Goal: Task Accomplishment & Management: Complete application form

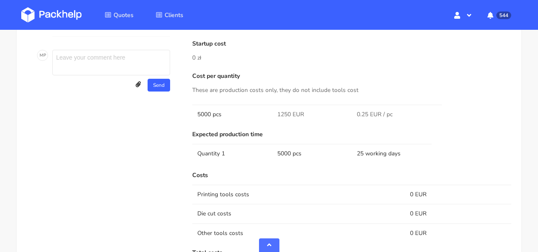
scroll to position [455, 0]
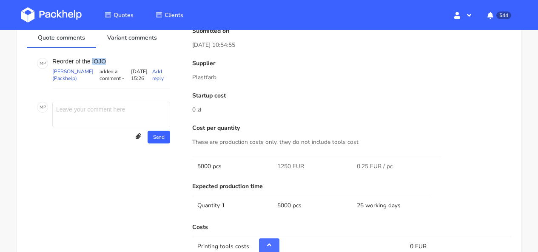
drag, startPoint x: 108, startPoint y: 66, endPoint x: 92, endPoint y: 65, distance: 15.3
click at [92, 65] on p "Reorder of the IOJO" at bounding box center [111, 61] width 118 height 7
copy p "IOJO"
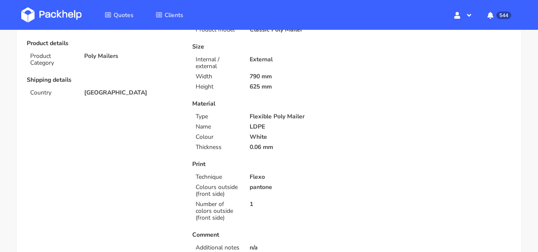
scroll to position [0, 0]
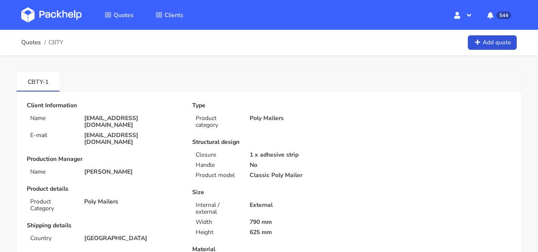
click at [40, 16] on img at bounding box center [51, 14] width 60 height 15
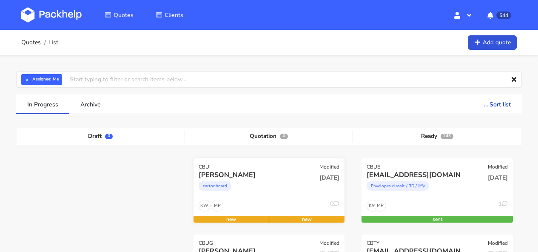
click at [267, 176] on div "[PERSON_NAME]" at bounding box center [246, 174] width 96 height 9
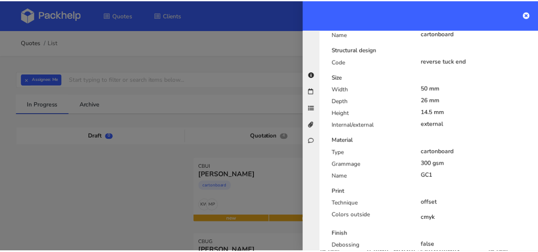
scroll to position [311, 0]
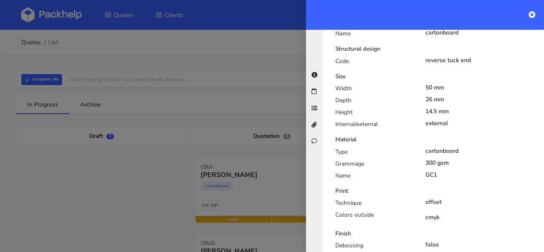
drag, startPoint x: 532, startPoint y: 14, endPoint x: 384, endPoint y: 59, distance: 154.6
click at [532, 14] on icon at bounding box center [532, 14] width 7 height 7
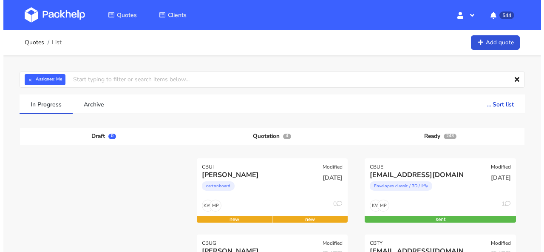
scroll to position [164, 0]
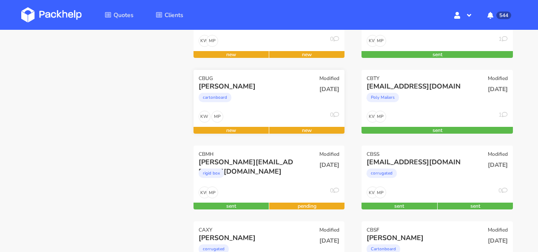
click at [271, 97] on div "cartonboard" at bounding box center [246, 99] width 96 height 17
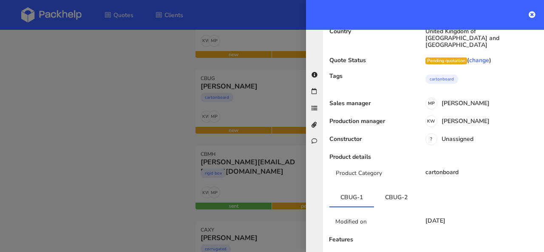
scroll to position [0, 0]
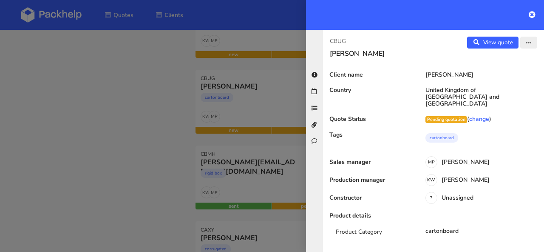
click at [520, 46] on button "button" at bounding box center [528, 43] width 17 height 12
click at [505, 58] on link "Edit quote" at bounding box center [501, 60] width 75 height 14
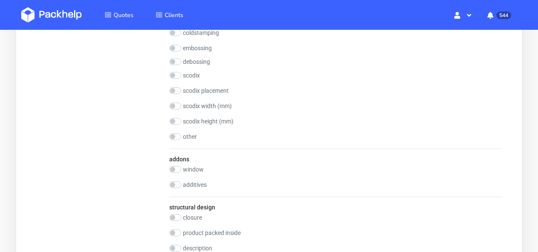
scroll to position [837, 0]
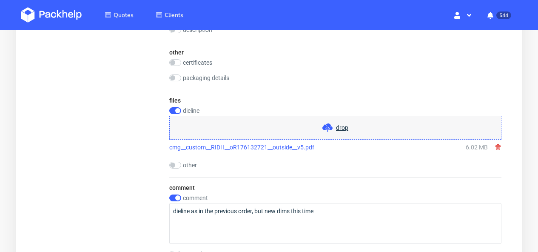
click at [497, 147] on use at bounding box center [497, 147] width 5 height 6
checkbox input "false"
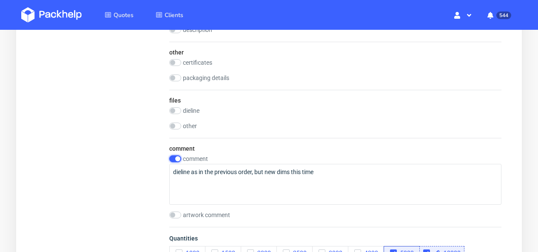
click at [173, 161] on input "checkbox" at bounding box center [175, 158] width 12 height 7
checkbox input "false"
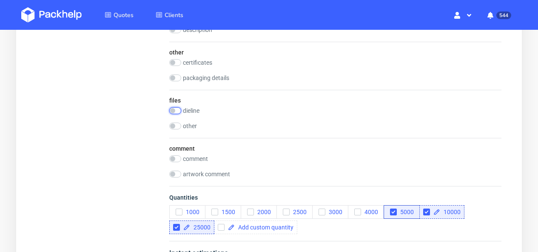
click at [176, 110] on input "checkbox" at bounding box center [175, 110] width 12 height 7
checkbox input "true"
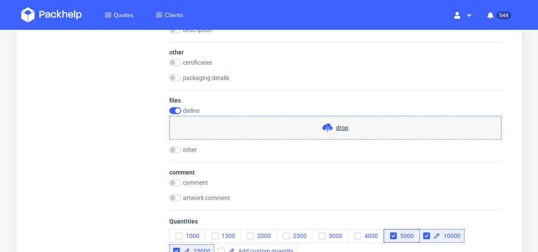
click at [338, 125] on span "drop" at bounding box center [342, 127] width 12 height 8
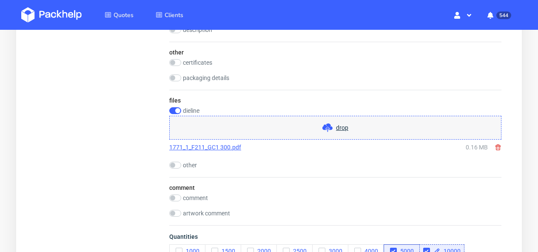
scroll to position [955, 0]
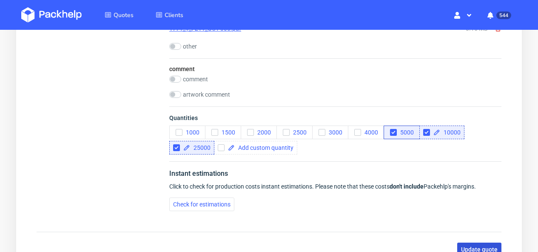
click at [490, 246] on span "Update quote" at bounding box center [479, 249] width 37 height 6
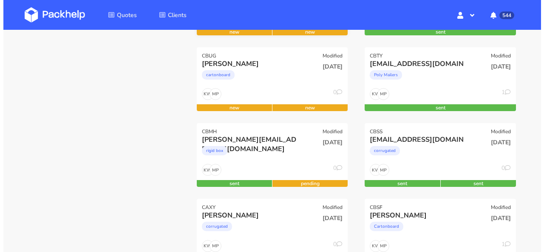
scroll to position [103, 0]
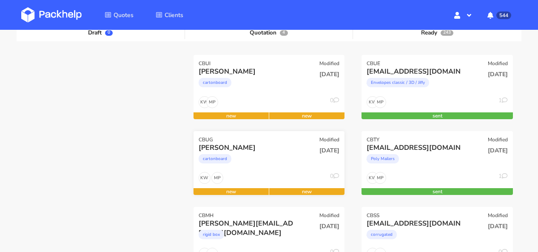
click at [277, 155] on div "cartonboard" at bounding box center [246, 160] width 96 height 17
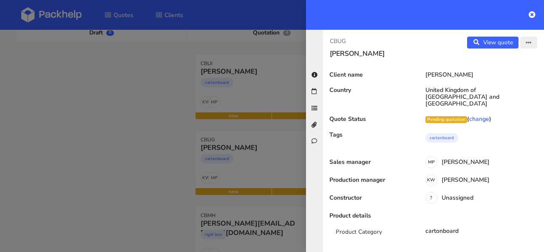
click at [528, 44] on button "button" at bounding box center [528, 43] width 17 height 12
click at [500, 63] on link "Edit quote" at bounding box center [501, 60] width 75 height 14
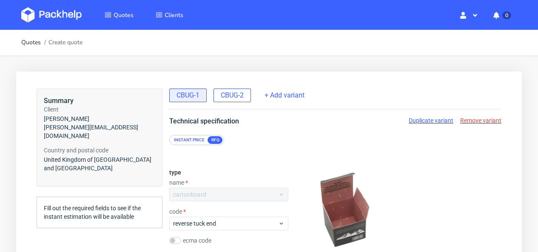
click at [234, 99] on span "CBUG-2" at bounding box center [232, 95] width 23 height 9
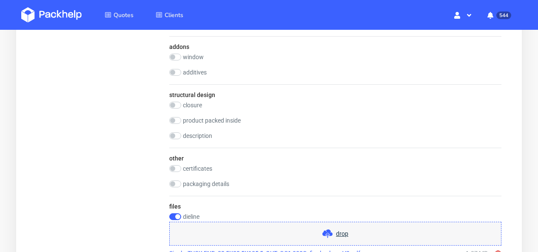
scroll to position [962, 0]
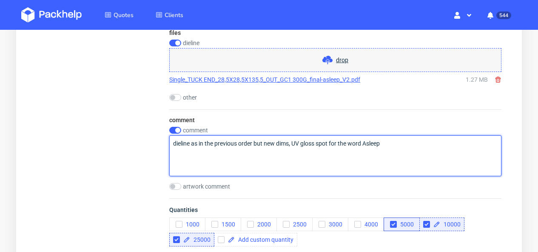
drag, startPoint x: 386, startPoint y: 143, endPoint x: 162, endPoint y: 147, distance: 224.0
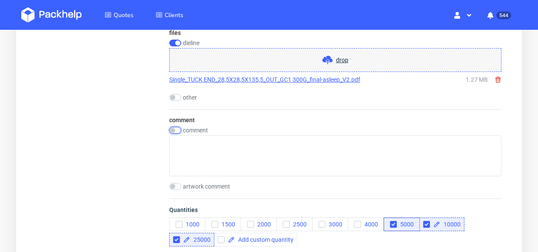
click at [173, 131] on input "checkbox" at bounding box center [175, 130] width 12 height 7
checkbox input "true"
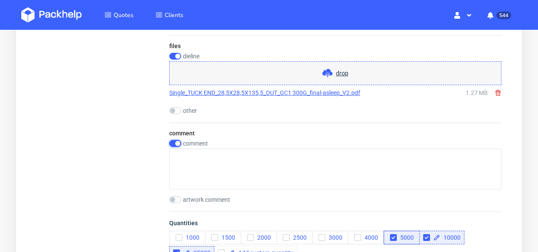
scroll to position [949, 0]
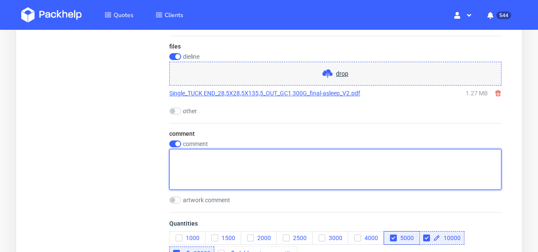
click at [181, 154] on textarea at bounding box center [335, 169] width 332 height 41
paste textarea "[URL][DOMAIN_NAME]"
type textarea "[URL][DOMAIN_NAME]"
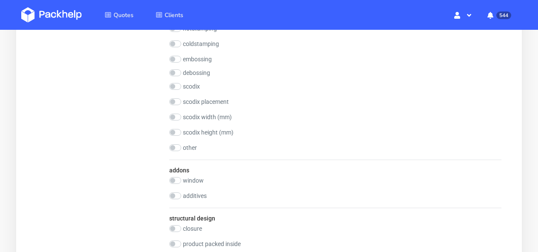
scroll to position [952, 0]
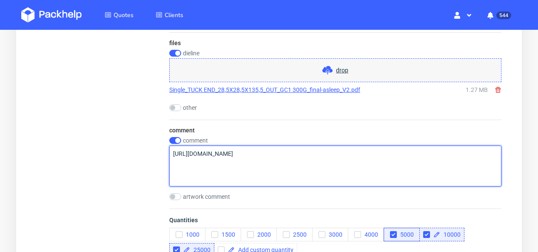
drag, startPoint x: 283, startPoint y: 155, endPoint x: 165, endPoint y: 156, distance: 117.7
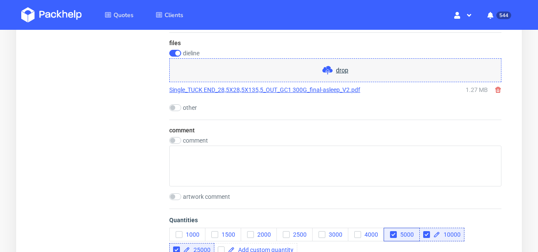
click at [499, 88] on use at bounding box center [497, 90] width 5 height 6
checkbox input "false"
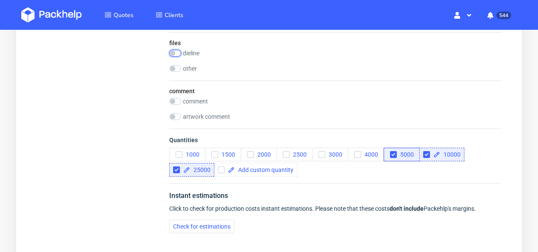
click at [176, 55] on input "checkbox" at bounding box center [175, 53] width 12 height 7
checkbox input "true"
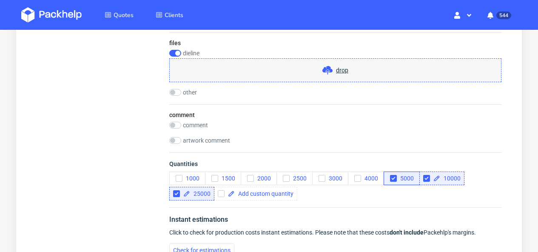
click at [333, 72] on span at bounding box center [329, 70] width 14 height 10
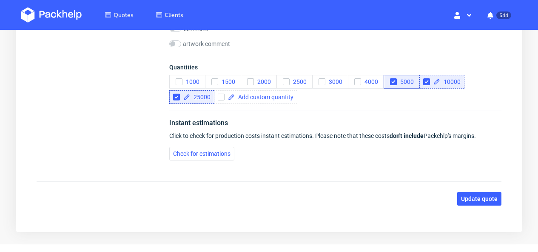
scroll to position [1080, 0]
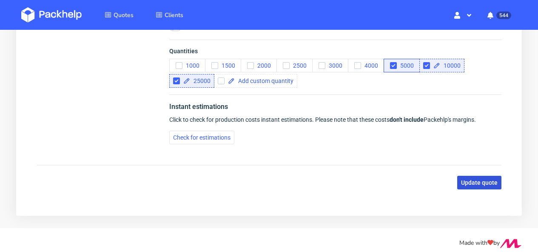
click at [474, 185] on span "Update quote" at bounding box center [479, 182] width 37 height 6
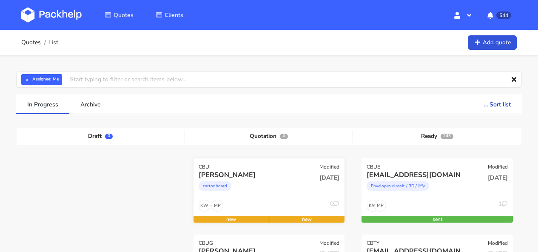
click at [270, 163] on div "CBUI Modified" at bounding box center [268, 164] width 151 height 12
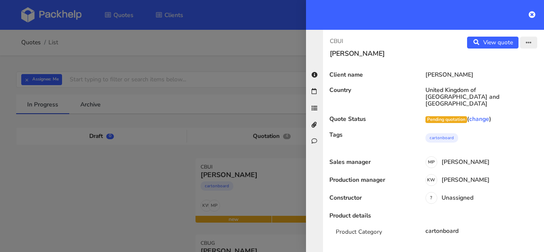
click at [529, 40] on button "button" at bounding box center [528, 43] width 17 height 12
click at [493, 64] on link "Edit quote" at bounding box center [501, 60] width 75 height 14
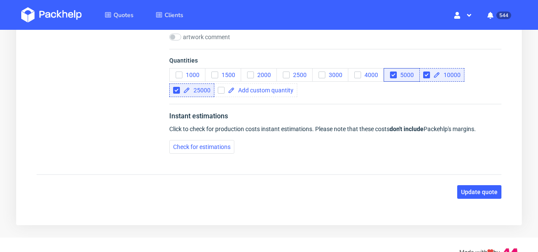
scroll to position [827, 0]
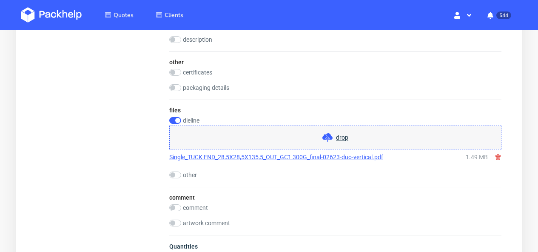
click at [500, 156] on icon at bounding box center [497, 156] width 7 height 7
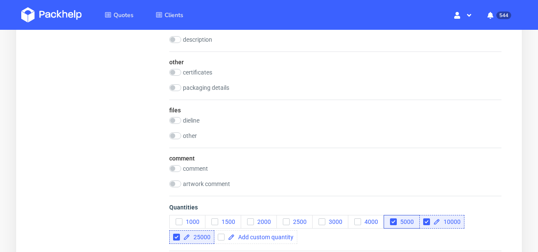
click at [177, 116] on div "files dieline drop other drop" at bounding box center [335, 123] width 332 height 48
click at [178, 119] on input "checkbox" at bounding box center [175, 120] width 12 height 7
checkbox input "true"
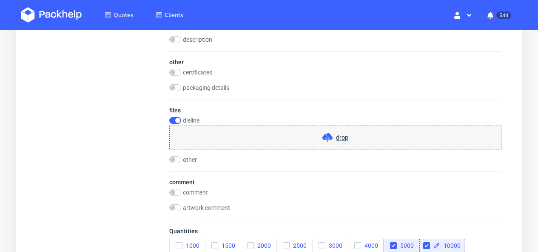
click at [330, 133] on icon at bounding box center [327, 137] width 10 height 10
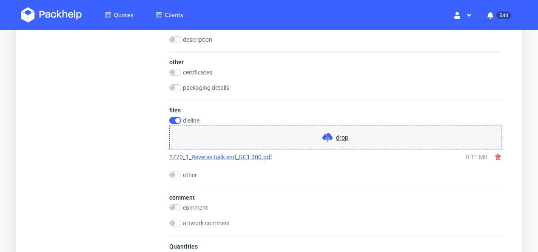
scroll to position [1005, 0]
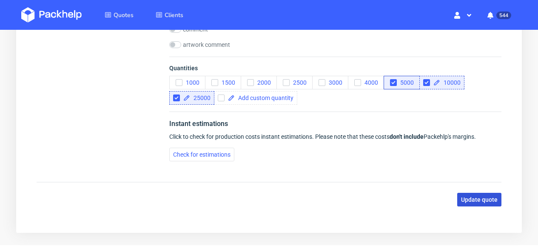
click at [486, 205] on button "Update quote" at bounding box center [479, 200] width 44 height 14
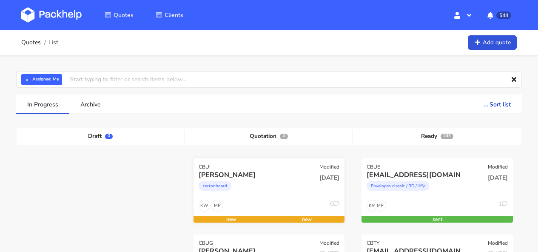
click at [285, 167] on div "CBUI Modified" at bounding box center [268, 164] width 151 height 12
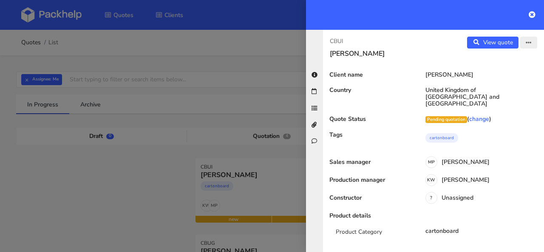
click at [526, 44] on icon "button" at bounding box center [529, 43] width 6 height 6
click at [498, 62] on link "Edit quote" at bounding box center [501, 60] width 75 height 14
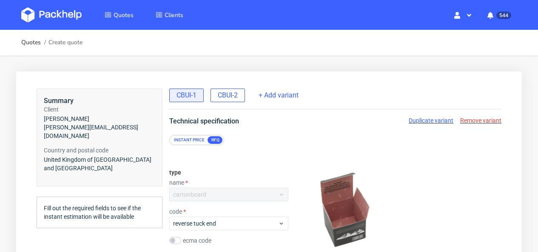
click at [234, 94] on span "CBUI-2" at bounding box center [228, 95] width 20 height 9
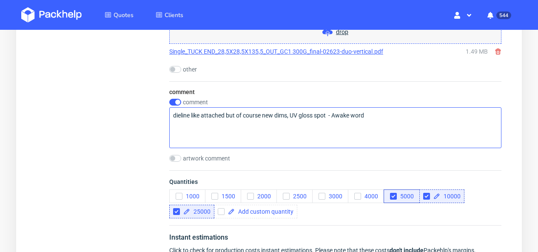
scroll to position [920, 0]
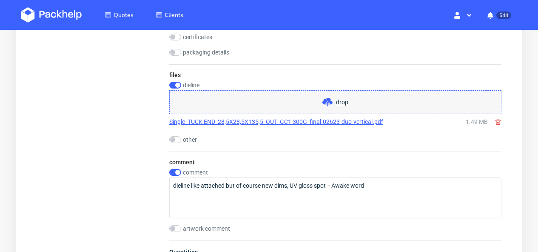
click at [337, 99] on span "drop" at bounding box center [342, 102] width 12 height 8
click at [498, 121] on icon at bounding box center [497, 121] width 7 height 7
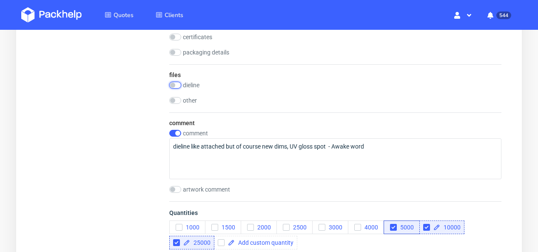
click at [179, 85] on input "checkbox" at bounding box center [175, 85] width 12 height 7
checkbox input "true"
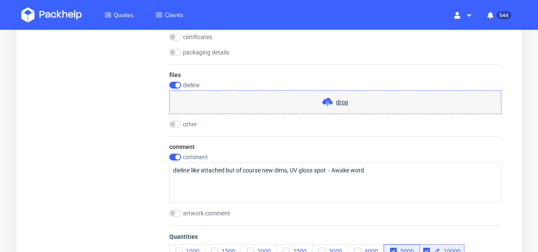
click at [331, 101] on use at bounding box center [327, 102] width 10 height 8
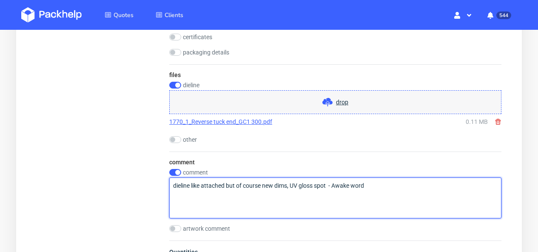
drag, startPoint x: 284, startPoint y: 184, endPoint x: 162, endPoint y: 185, distance: 122.4
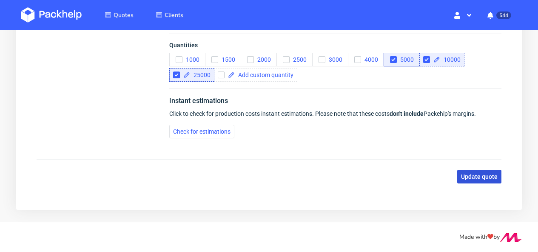
scroll to position [1127, 0]
type textarea "UV gloss spot - Awake word"
click at [479, 177] on span "Update quote" at bounding box center [479, 176] width 37 height 6
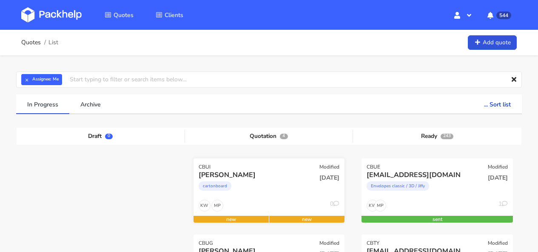
click at [273, 194] on div "cartonboard" at bounding box center [246, 187] width 96 height 17
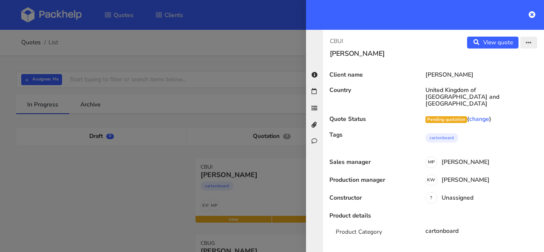
click at [526, 43] on icon "button" at bounding box center [529, 43] width 6 height 6
click at [514, 59] on link "Edit quote" at bounding box center [501, 60] width 75 height 14
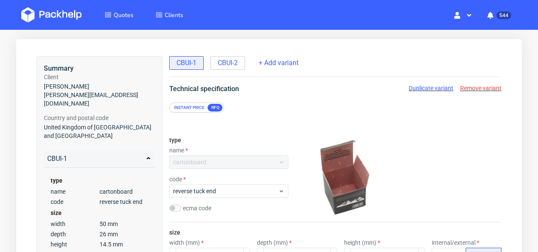
scroll to position [29, 0]
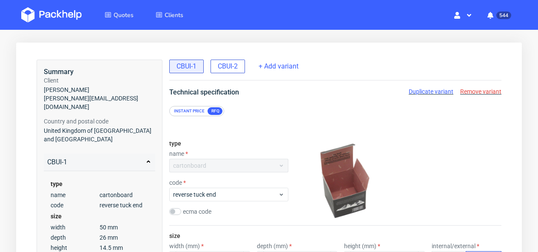
click at [235, 69] on span "CBUI-2" at bounding box center [228, 66] width 20 height 9
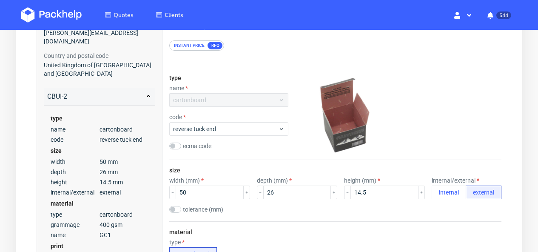
scroll to position [51, 0]
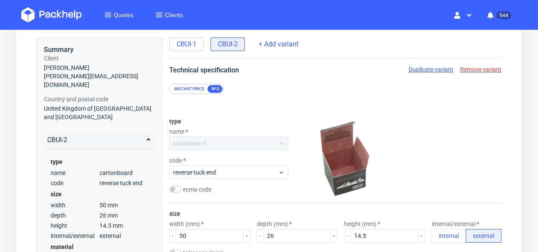
click at [435, 70] on span "Duplicate variant" at bounding box center [430, 69] width 45 height 7
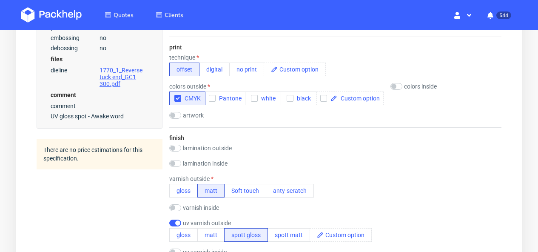
scroll to position [337, 0]
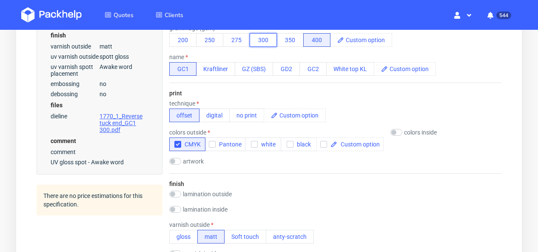
click at [266, 43] on button "300" at bounding box center [262, 40] width 27 height 14
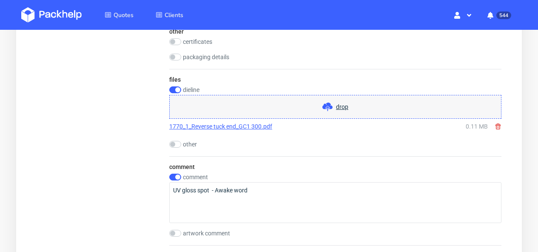
scroll to position [1127, 0]
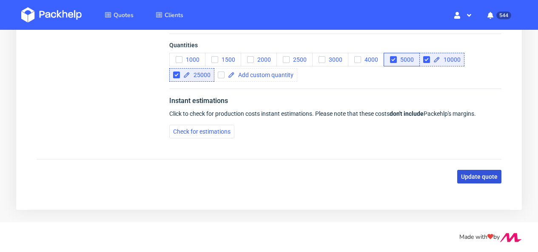
click at [479, 173] on span "Update quote" at bounding box center [479, 176] width 37 height 6
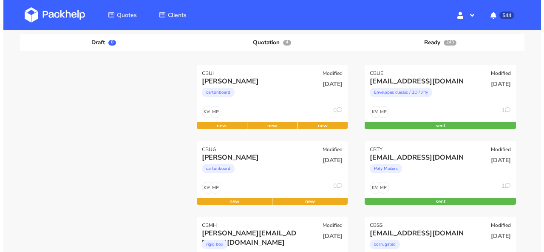
scroll to position [150, 0]
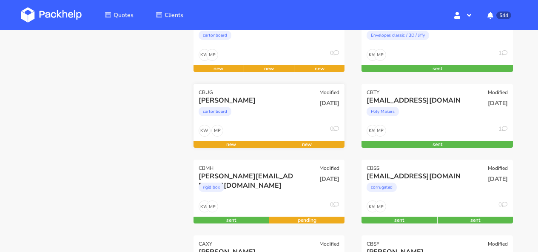
click at [269, 110] on div "cartonboard" at bounding box center [246, 113] width 96 height 17
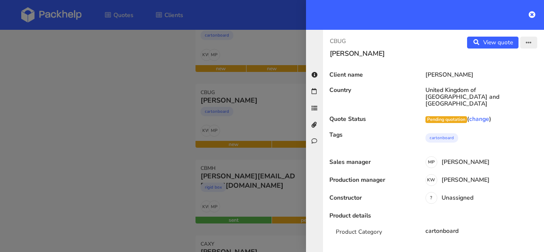
click at [520, 45] on button "button" at bounding box center [528, 43] width 17 height 12
click at [504, 63] on link "Edit quote" at bounding box center [501, 60] width 75 height 14
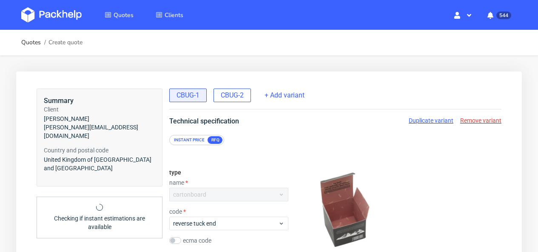
click at [241, 101] on div "CBUG-2" at bounding box center [231, 95] width 37 height 14
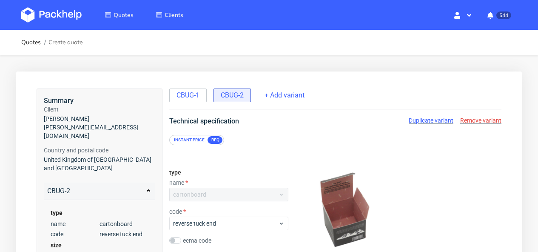
click at [428, 120] on span "Duplicate variant" at bounding box center [430, 120] width 45 height 7
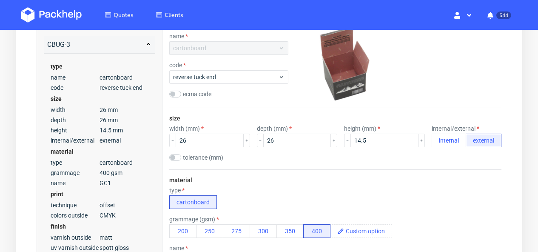
scroll to position [259, 0]
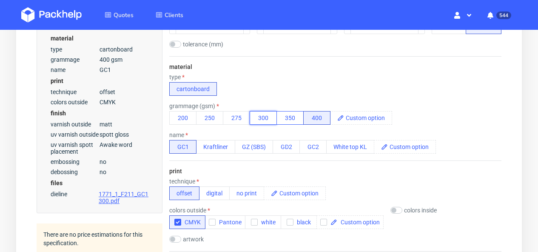
drag, startPoint x: 264, startPoint y: 116, endPoint x: 281, endPoint y: 116, distance: 17.0
click at [264, 116] on button "300" at bounding box center [262, 118] width 27 height 14
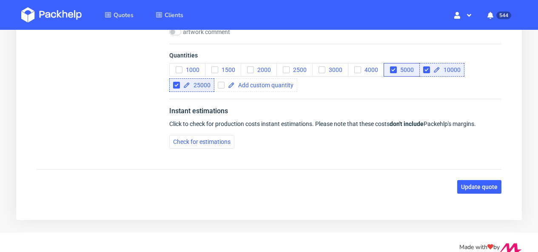
scroll to position [1086, 0]
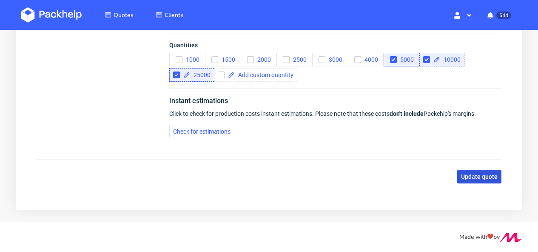
click at [490, 179] on span "Update quote" at bounding box center [479, 176] width 37 height 6
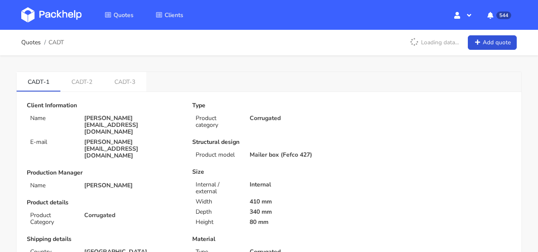
click at [36, 21] on img at bounding box center [51, 14] width 60 height 15
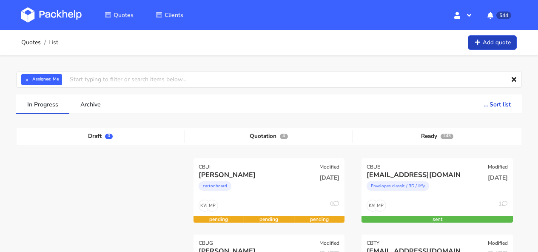
click at [478, 43] on icon at bounding box center [476, 43] width 7 height 6
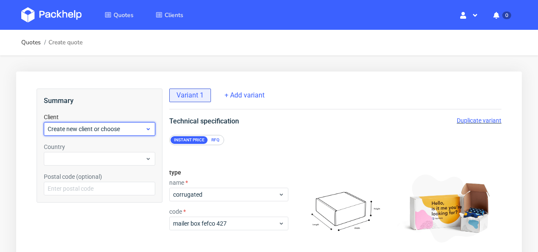
click at [106, 125] on span "Create new client or choose" at bounding box center [96, 129] width 97 height 8
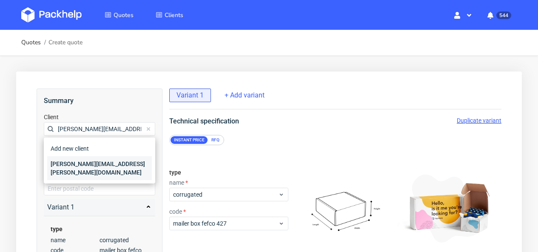
type input "[PERSON_NAME][EMAIL_ADDRESS][PERSON_NAME][DOMAIN_NAME]"
click at [91, 163] on div "javier.rivera@recommerce.com" at bounding box center [99, 168] width 105 height 24
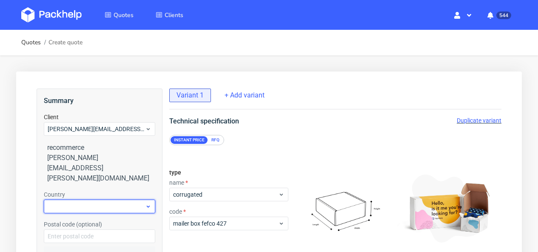
click at [92, 199] on div at bounding box center [99, 206] width 111 height 14
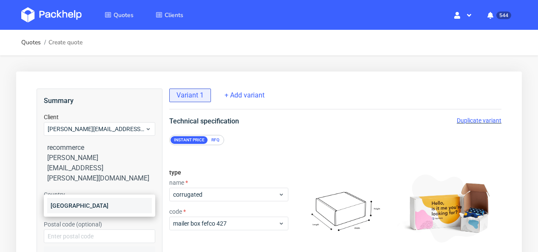
type input "fra"
click at [105, 202] on div "France" at bounding box center [99, 205] width 105 height 15
drag, startPoint x: 213, startPoint y: 141, endPoint x: 215, endPoint y: 137, distance: 4.4
click at [213, 141] on div "RFQ" at bounding box center [215, 140] width 15 height 8
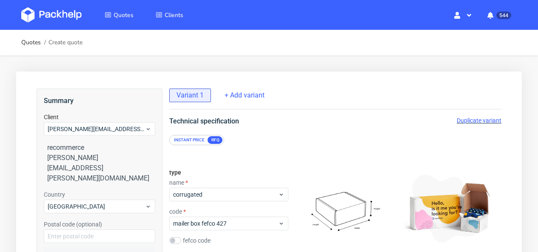
scroll to position [19, 0]
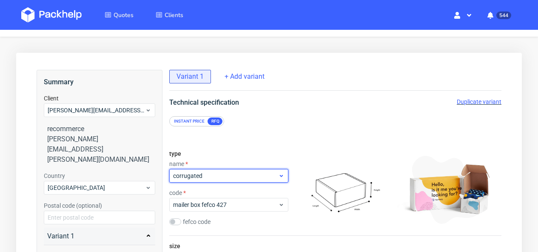
click at [209, 177] on span "corrugated" at bounding box center [225, 175] width 105 height 8
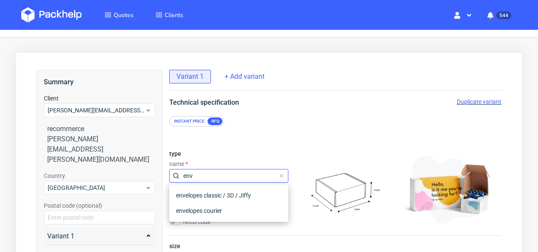
type input "enve"
drag, startPoint x: 204, startPoint y: 174, endPoint x: 177, endPoint y: 173, distance: 27.3
click at [177, 173] on div "enve" at bounding box center [228, 176] width 119 height 14
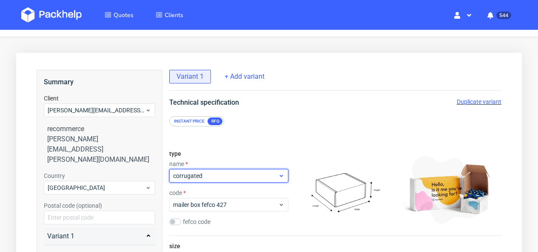
click at [181, 176] on span "corrugated" at bounding box center [225, 175] width 105 height 8
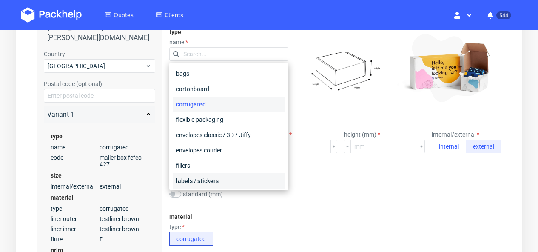
scroll to position [153, 0]
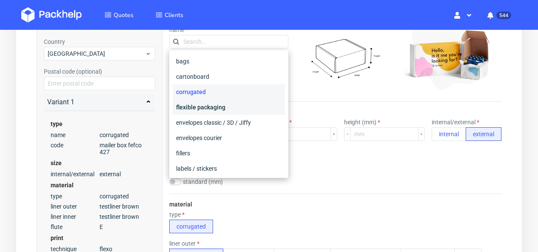
click at [207, 113] on div "flexible packaging" at bounding box center [229, 106] width 112 height 15
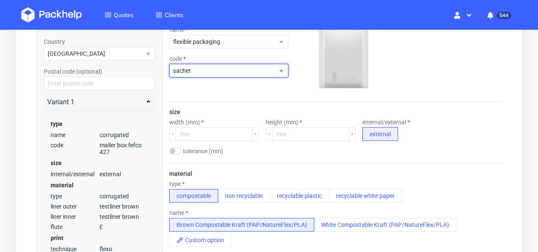
click at [194, 71] on span "sachet" at bounding box center [225, 70] width 105 height 8
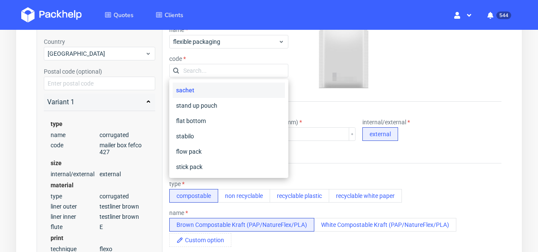
click at [194, 71] on input "text" at bounding box center [228, 71] width 119 height 14
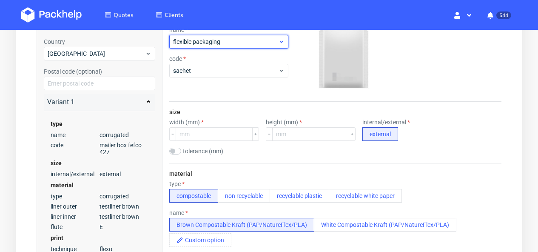
click at [200, 46] on div "flexible packaging" at bounding box center [228, 42] width 119 height 14
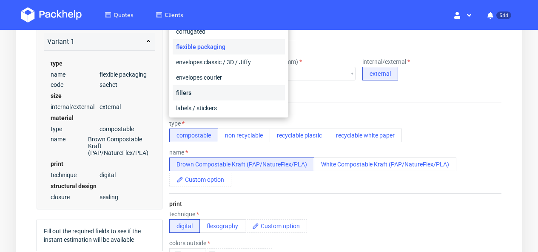
scroll to position [143, 0]
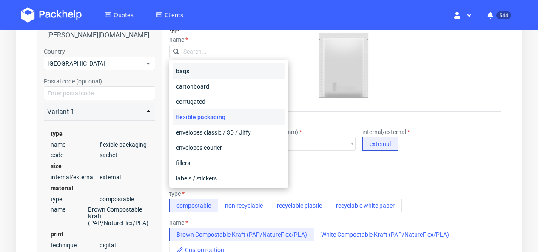
click at [201, 76] on div "bags" at bounding box center [229, 70] width 112 height 15
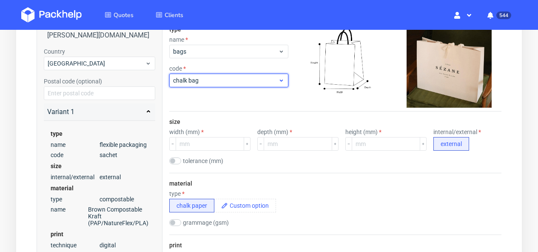
click at [201, 84] on span "chalk bag" at bounding box center [225, 80] width 105 height 8
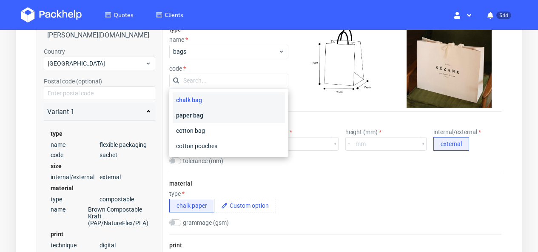
click at [196, 119] on div "paper bag" at bounding box center [229, 115] width 112 height 15
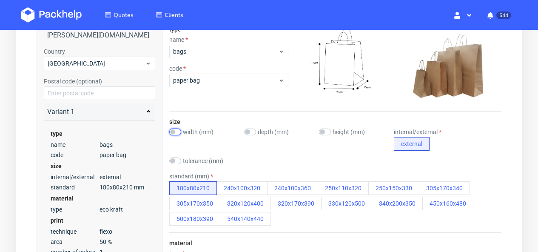
click at [180, 133] on input "checkbox" at bounding box center [175, 131] width 12 height 7
checkbox input "true"
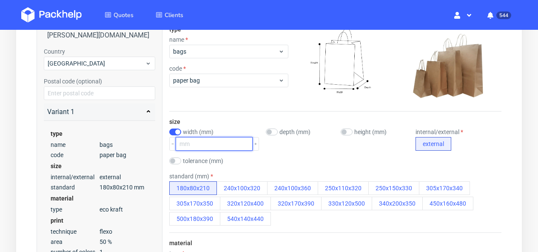
click at [212, 143] on input "number" at bounding box center [214, 144] width 77 height 14
type input "350"
click at [270, 132] on div "depth (mm)" at bounding box center [300, 131] width 68 height 7
click at [266, 131] on input "checkbox" at bounding box center [272, 131] width 12 height 7
checkbox input "true"
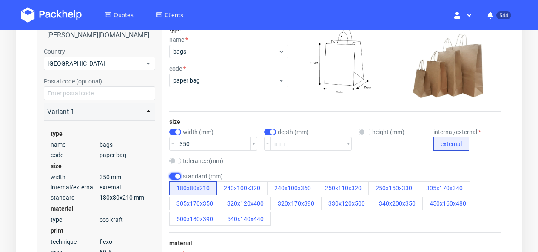
click at [172, 175] on input "checkbox" at bounding box center [175, 176] width 12 height 7
checkbox input "false"
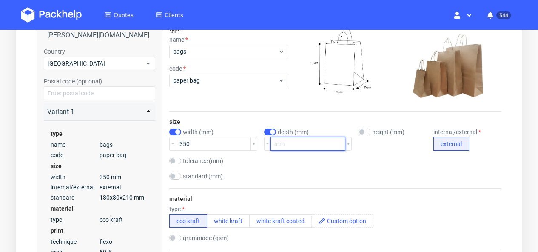
click at [284, 145] on input "number" at bounding box center [307, 144] width 75 height 14
type input "250"
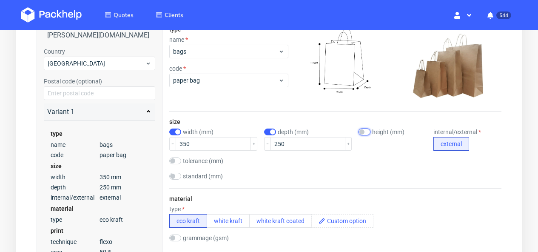
click at [358, 132] on input "checkbox" at bounding box center [364, 131] width 12 height 7
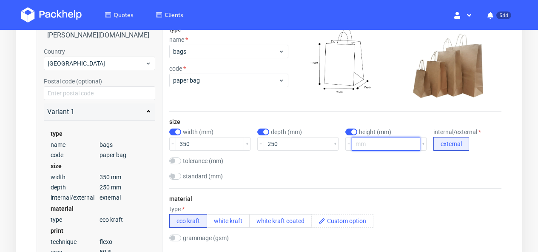
click at [369, 147] on input "number" at bounding box center [385, 144] width 68 height 14
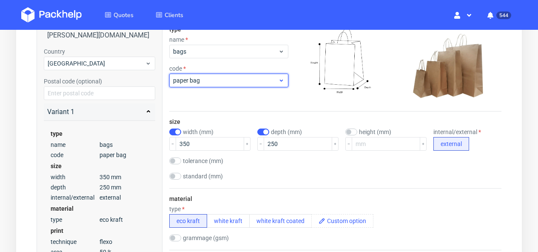
checkbox input "false"
click at [224, 84] on span "paper bag" at bounding box center [225, 80] width 105 height 8
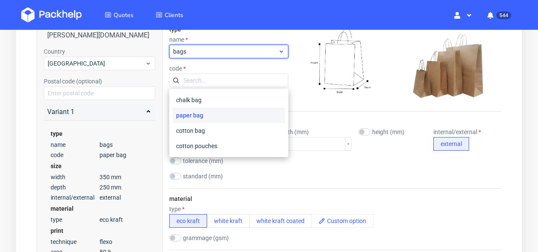
click at [210, 55] on span "bags" at bounding box center [225, 51] width 105 height 8
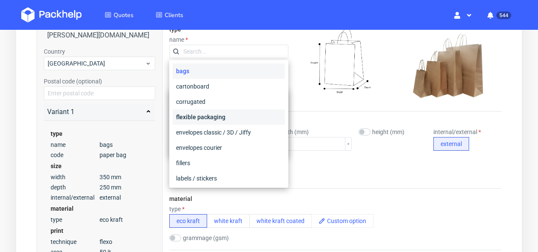
click at [217, 117] on div "flexible packaging" at bounding box center [229, 116] width 112 height 15
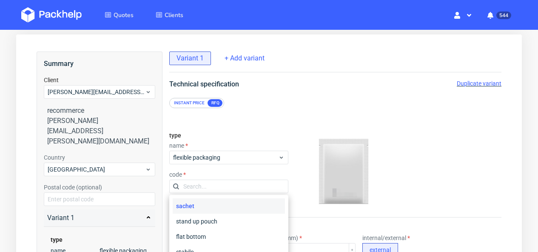
scroll to position [70, 0]
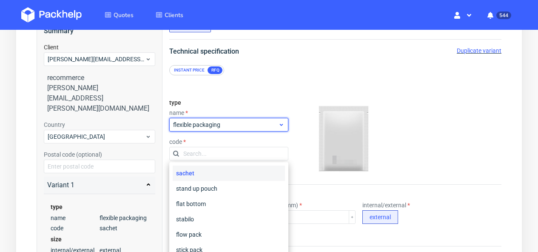
click at [215, 125] on span "flexible packaging" at bounding box center [225, 124] width 105 height 8
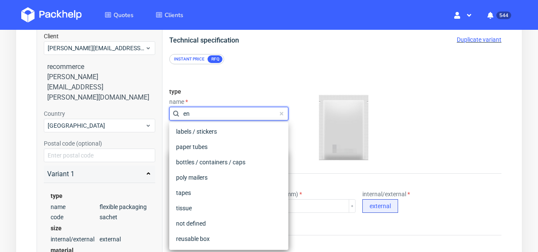
scroll to position [0, 0]
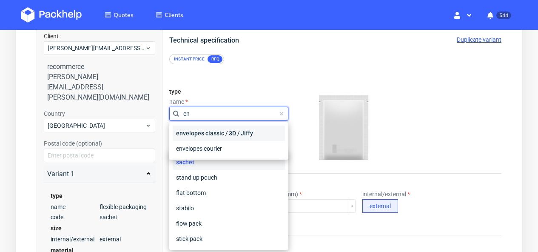
type input "en"
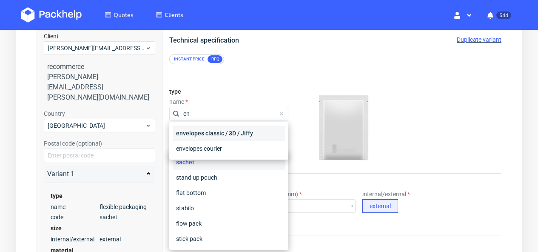
click at [210, 135] on div "envelopes classic / 3D / Jiffy" at bounding box center [229, 132] width 112 height 15
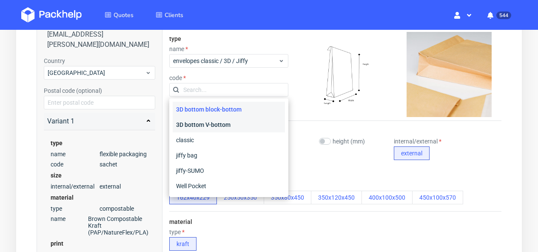
scroll to position [136, 0]
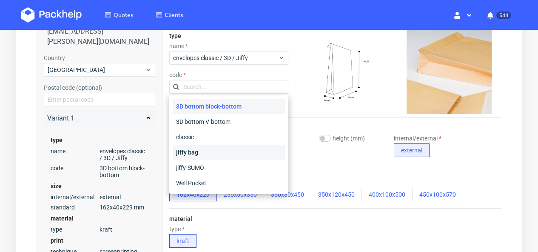
click at [208, 150] on div "jiffy bag" at bounding box center [229, 151] width 112 height 15
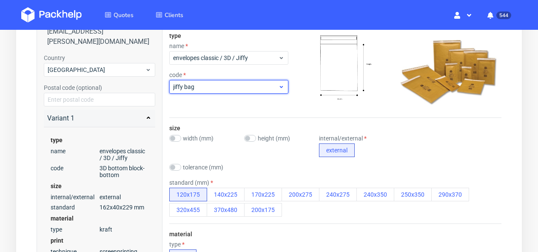
click at [209, 81] on div "jiffy bag" at bounding box center [228, 87] width 119 height 14
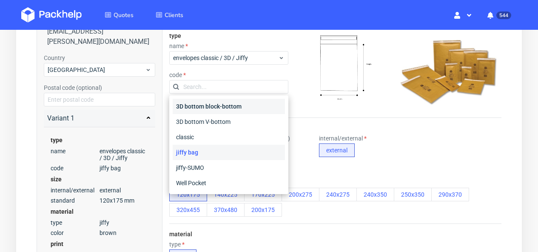
click at [213, 108] on div "3D bottom block-bottom" at bounding box center [229, 106] width 112 height 15
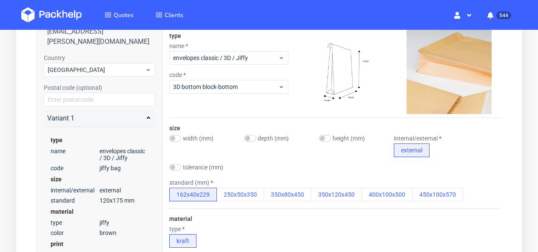
click at [217, 95] on div "type name envelopes classic / 3D / Jiffy code 3D bottom block-bottom" at bounding box center [228, 71] width 119 height 92
click at [218, 91] on div "3D bottom block-bottom" at bounding box center [228, 87] width 119 height 14
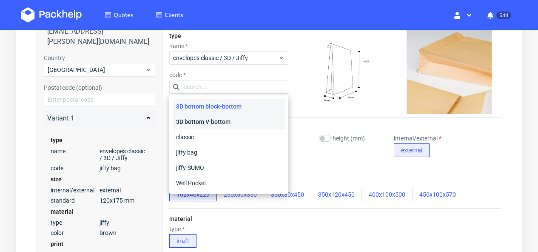
click at [228, 123] on div "3D bottom V-bottom" at bounding box center [229, 121] width 112 height 15
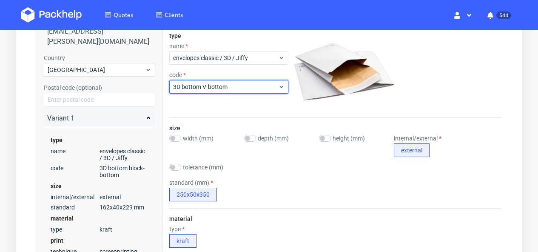
click at [224, 86] on span "3D bottom V-bottom" at bounding box center [225, 86] width 105 height 8
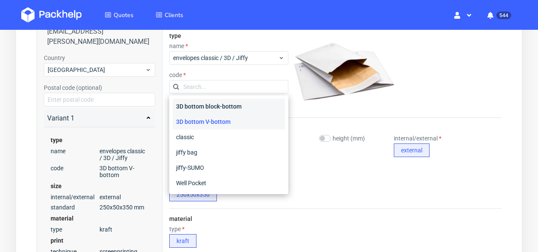
click at [225, 106] on div "3D bottom block-bottom" at bounding box center [229, 106] width 112 height 15
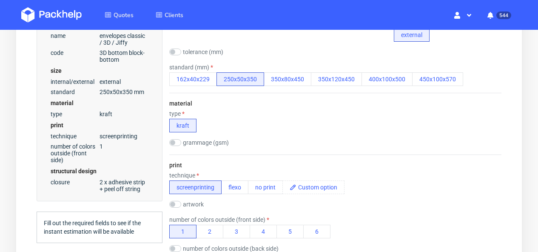
scroll to position [295, 0]
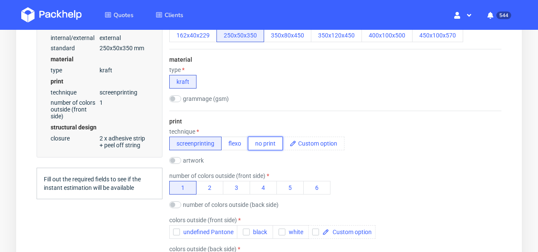
click at [276, 145] on button "no print" at bounding box center [265, 143] width 35 height 14
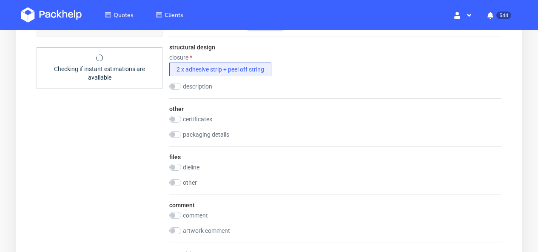
scroll to position [569, 0]
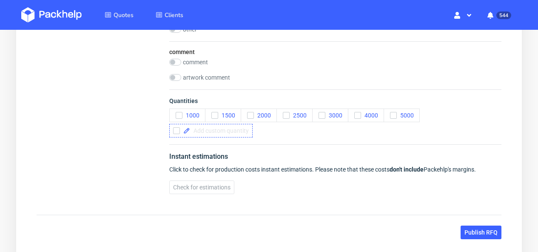
click at [243, 133] on span at bounding box center [219, 130] width 59 height 6
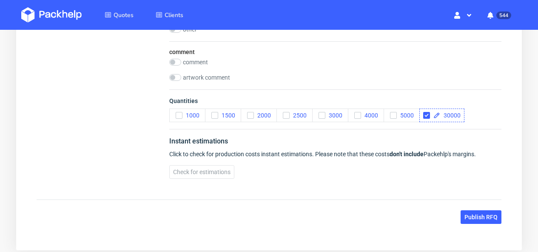
checkbox input "true"
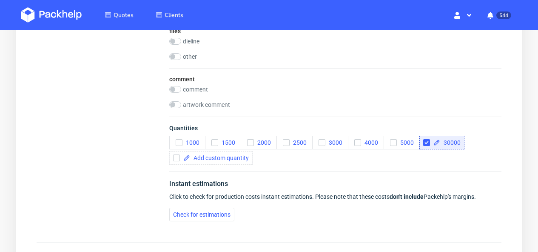
scroll to position [624, 0]
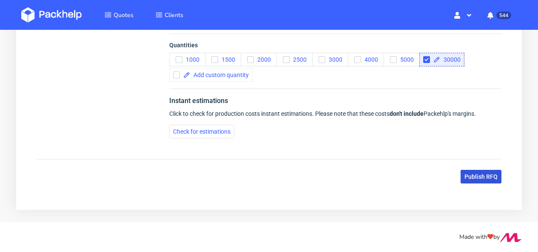
click at [483, 181] on button "Publish RFQ" at bounding box center [480, 177] width 41 height 14
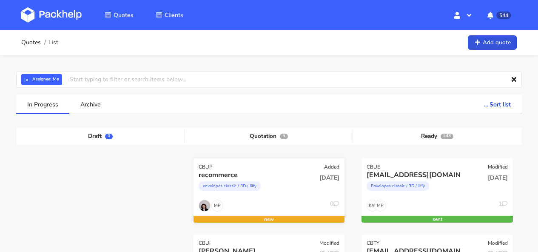
click at [234, 162] on div "CBUP Added" at bounding box center [268, 164] width 151 height 12
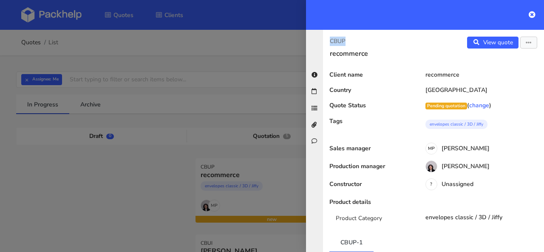
drag, startPoint x: 345, startPoint y: 38, endPoint x: 333, endPoint y: 43, distance: 12.8
click at [329, 40] on div "CBUP recommerce" at bounding box center [378, 47] width 110 height 21
copy p "CBUP"
click at [526, 41] on button "button" at bounding box center [528, 43] width 17 height 12
click at [512, 61] on link "Edit quote" at bounding box center [501, 60] width 75 height 14
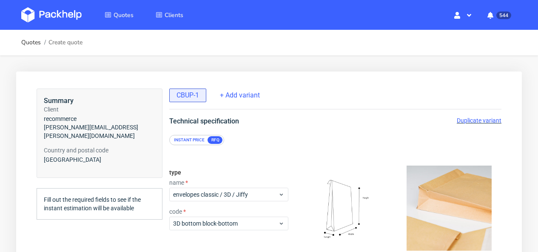
click at [486, 117] on span "Duplicate variant" at bounding box center [478, 120] width 45 height 7
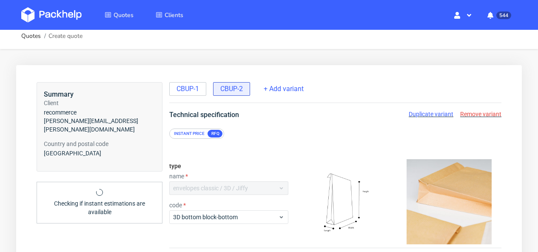
scroll to position [14, 0]
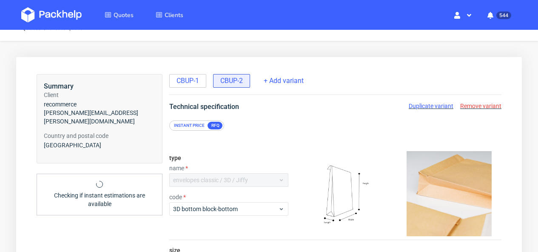
click at [262, 178] on div "envelopes classic / 3D / Jiffy" at bounding box center [228, 180] width 119 height 14
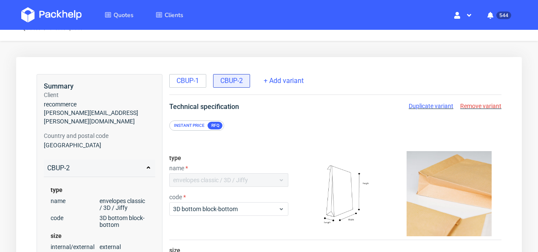
click at [476, 102] on span "Remove variant" at bounding box center [480, 105] width 41 height 7
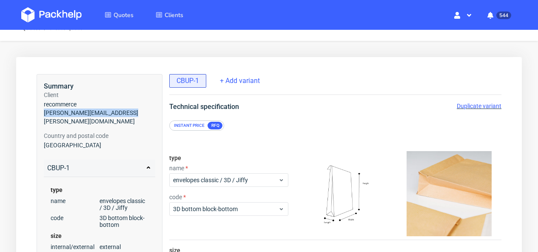
drag, startPoint x: 129, startPoint y: 111, endPoint x: 44, endPoint y: 115, distance: 85.5
click at [43, 116] on div "Summary Client recommerce [PERSON_NAME][EMAIL_ADDRESS][PERSON_NAME][DOMAIN_NAME…" at bounding box center [100, 208] width 126 height 268
copy span "[PERSON_NAME][EMAIL_ADDRESS][PERSON_NAME][DOMAIN_NAME]"
click at [58, 10] on img at bounding box center [51, 14] width 60 height 15
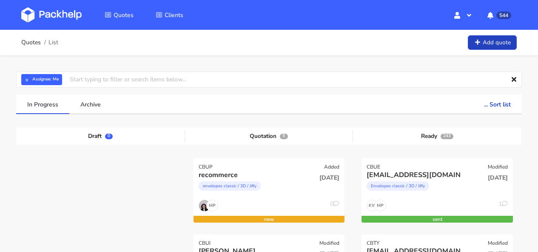
click at [501, 46] on link "Add quote" at bounding box center [491, 42] width 49 height 15
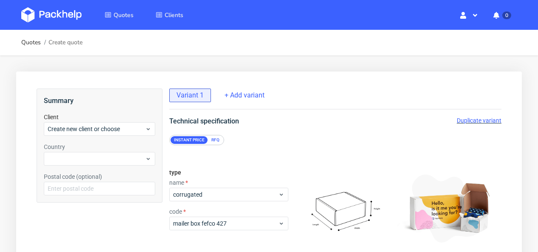
click at [139, 119] on div "Client Create new client or choose" at bounding box center [99, 124] width 111 height 23
click at [135, 129] on span "Create new client or choose" at bounding box center [96, 129] width 97 height 8
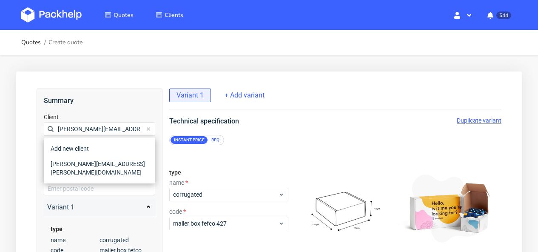
type input "[PERSON_NAME][EMAIL_ADDRESS][PERSON_NAME][DOMAIN_NAME]"
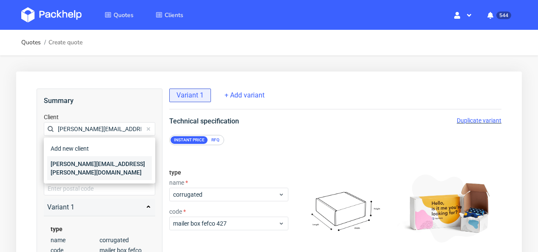
click at [111, 163] on div "[PERSON_NAME][EMAIL_ADDRESS][PERSON_NAME][DOMAIN_NAME]" at bounding box center [99, 168] width 105 height 24
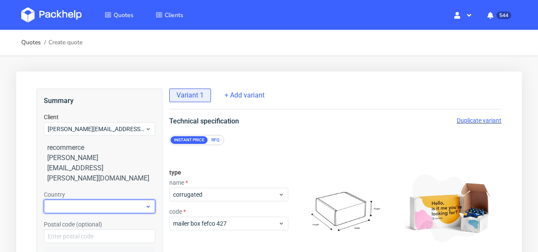
click at [108, 199] on div at bounding box center [99, 206] width 111 height 14
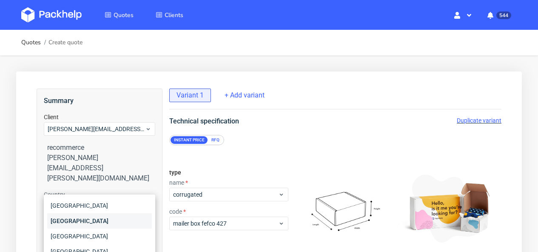
type input "fr"
click at [89, 219] on div "[GEOGRAPHIC_DATA]" at bounding box center [99, 220] width 105 height 15
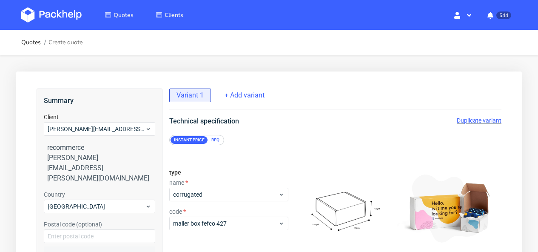
click at [210, 139] on div "RFQ" at bounding box center [215, 140] width 15 height 8
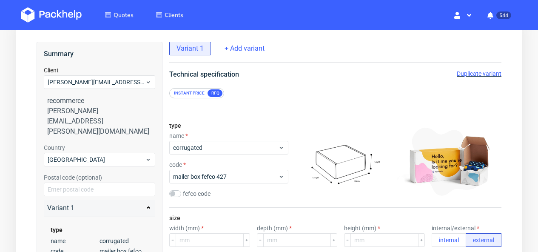
scroll to position [54, 0]
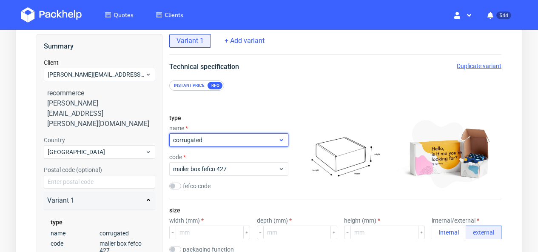
click at [227, 139] on span "corrugated" at bounding box center [225, 140] width 105 height 8
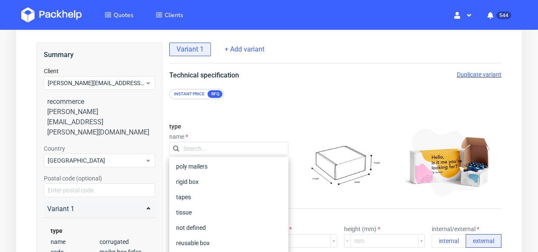
scroll to position [80, 0]
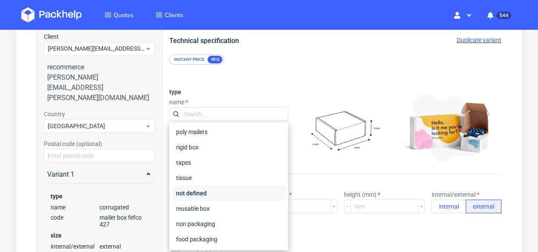
click at [228, 196] on div "not defined" at bounding box center [229, 192] width 112 height 15
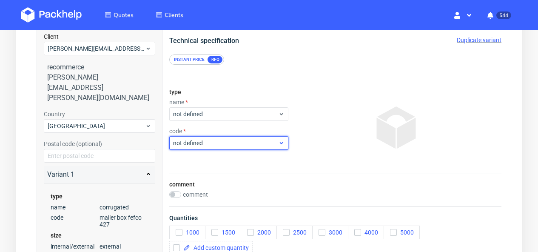
click at [229, 147] on span "not defined" at bounding box center [225, 143] width 105 height 8
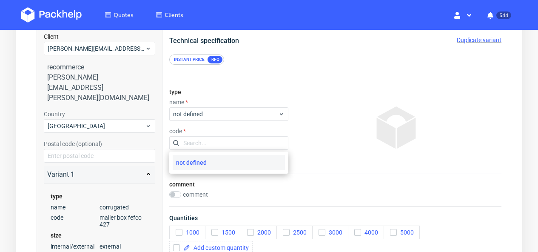
click at [229, 147] on input "text" at bounding box center [228, 143] width 119 height 14
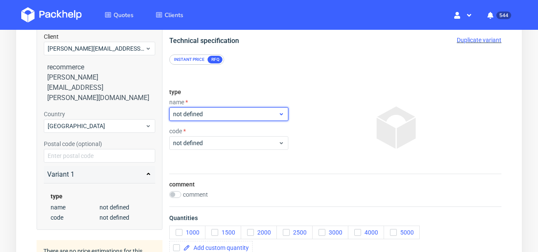
click at [210, 116] on span "not defined" at bounding box center [225, 114] width 105 height 8
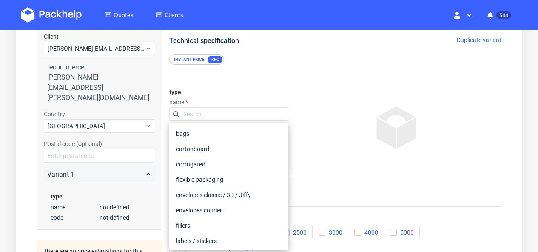
scroll to position [155, 0]
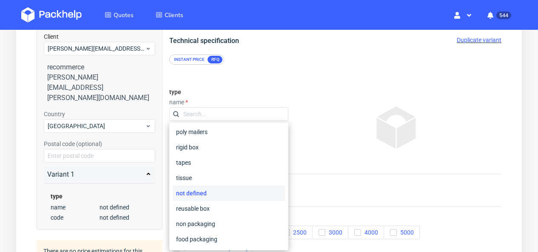
click at [221, 95] on div "type name code not defined" at bounding box center [228, 128] width 119 height 92
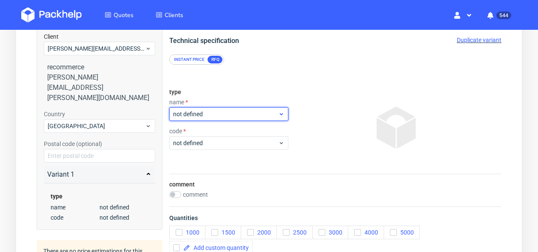
click at [207, 112] on span "not defined" at bounding box center [225, 114] width 105 height 8
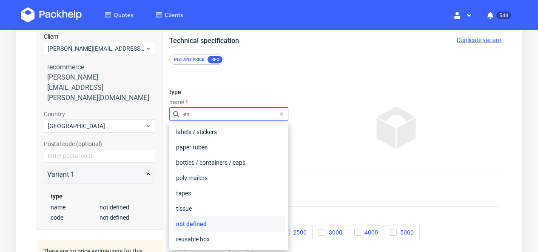
scroll to position [0, 0]
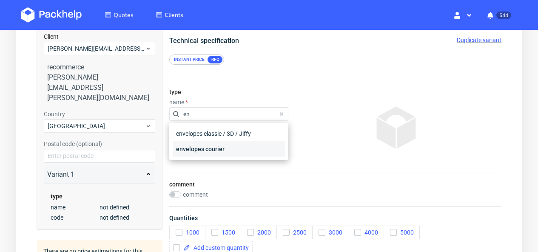
type input "en"
drag, startPoint x: 201, startPoint y: 145, endPoint x: 203, endPoint y: 141, distance: 5.1
click at [201, 147] on div "envelopes courier" at bounding box center [229, 148] width 112 height 15
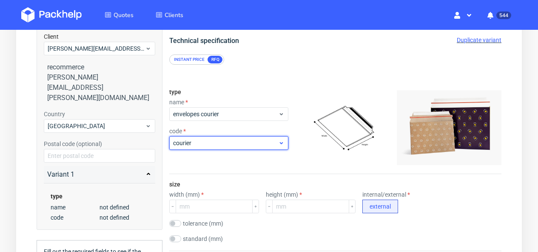
click at [204, 142] on span "courier" at bounding box center [225, 143] width 105 height 8
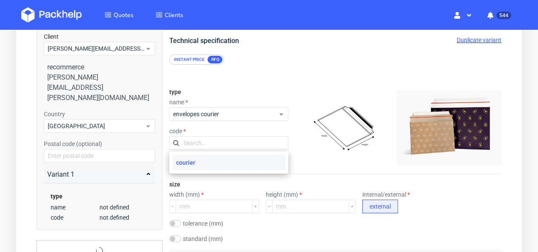
click at [202, 158] on div "courier" at bounding box center [229, 162] width 112 height 15
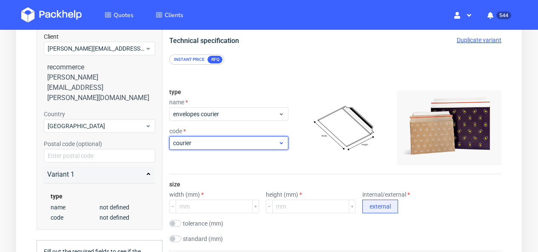
click at [203, 142] on span "courier" at bounding box center [225, 143] width 105 height 8
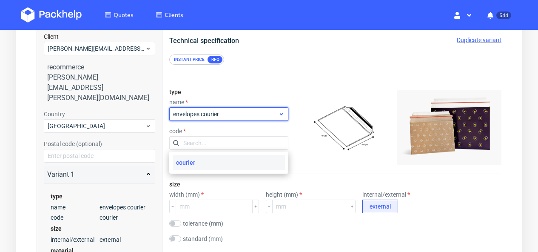
click at [213, 117] on span "envelopes courier" at bounding box center [225, 114] width 105 height 8
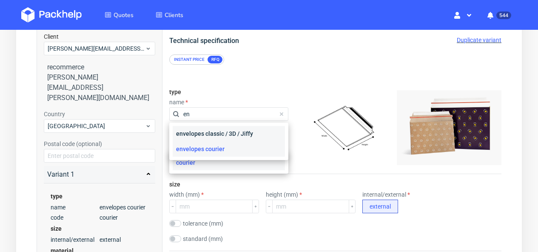
type input "en"
click at [201, 130] on div "envelopes classic / 3D / Jiffy" at bounding box center [229, 133] width 112 height 15
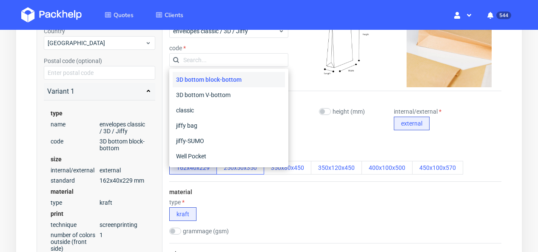
scroll to position [146, 0]
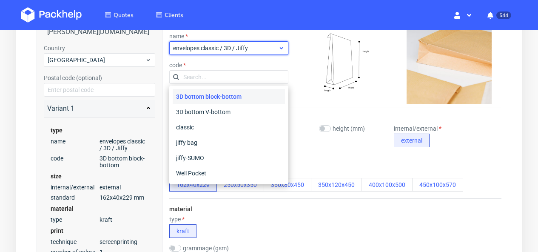
click at [237, 51] on span "envelopes classic / 3D / Jiffy" at bounding box center [225, 48] width 105 height 8
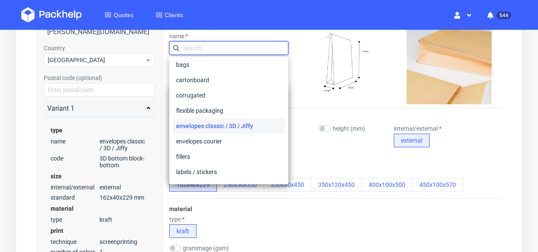
scroll to position [0, 0]
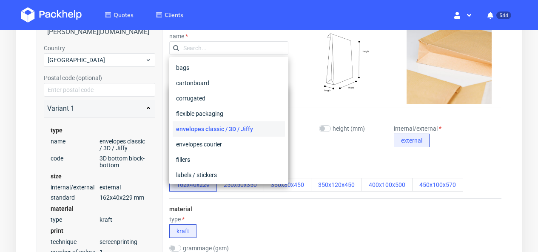
click at [313, 80] on img at bounding box center [344, 61] width 77 height 85
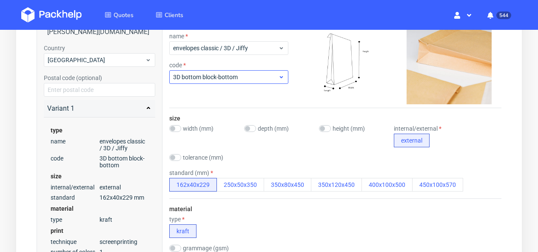
scroll to position [128, 0]
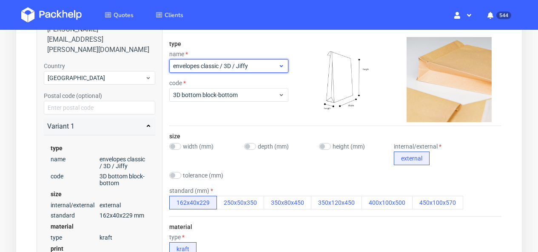
click at [213, 70] on span "envelopes classic / 3D / Jiffy" at bounding box center [225, 66] width 105 height 8
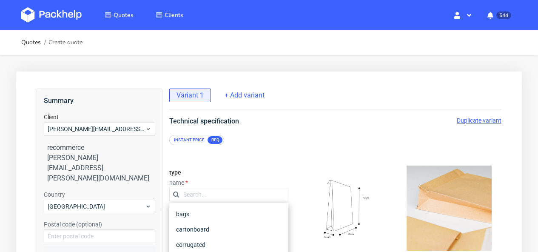
scroll to position [71, 0]
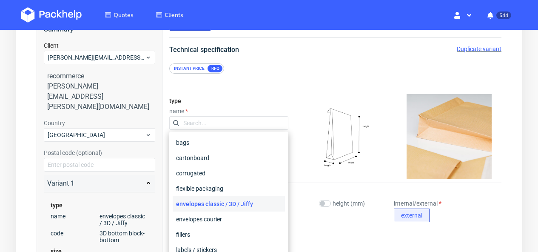
click at [210, 204] on div "envelopes classic / 3D / Jiffy" at bounding box center [229, 203] width 112 height 15
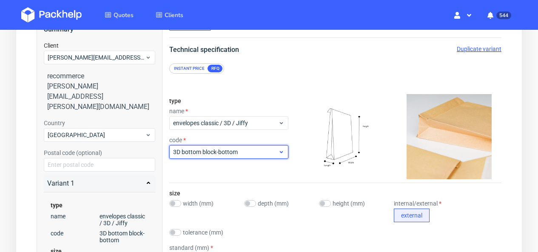
click at [208, 152] on span "3D bottom block-bottom" at bounding box center [225, 151] width 105 height 8
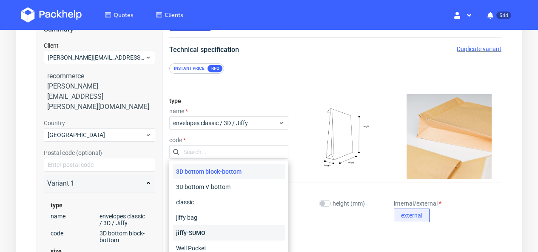
drag, startPoint x: 198, startPoint y: 231, endPoint x: 202, endPoint y: 209, distance: 22.4
click at [198, 230] on div "jiffy-SUMO" at bounding box center [229, 232] width 112 height 15
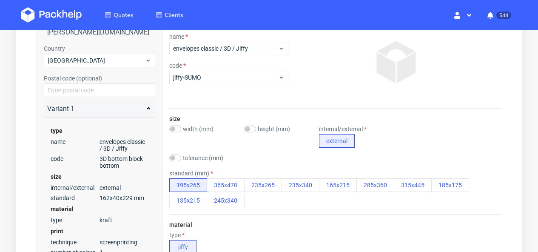
scroll to position [150, 0]
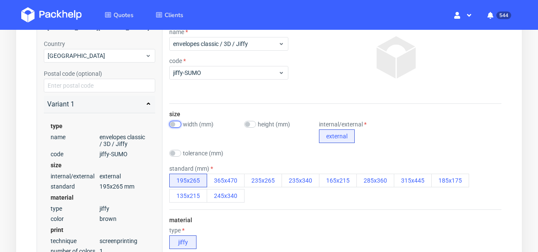
drag, startPoint x: 176, startPoint y: 122, endPoint x: 180, endPoint y: 122, distance: 4.7
click at [176, 122] on input "checkbox" at bounding box center [175, 124] width 12 height 7
checkbox input "true"
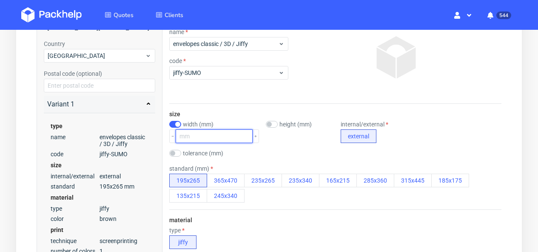
click at [199, 137] on input "number" at bounding box center [214, 136] width 77 height 14
type input "250"
click at [266, 122] on input "checkbox" at bounding box center [272, 124] width 12 height 7
checkbox input "true"
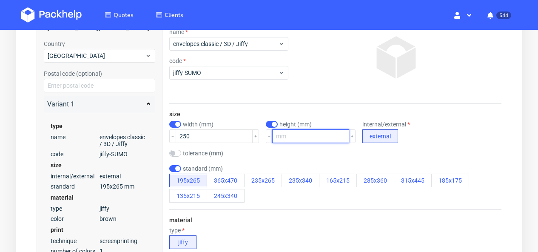
click at [283, 136] on input "number" at bounding box center [310, 136] width 77 height 14
type input "2"
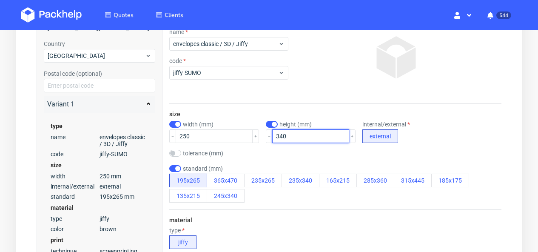
type input "340"
click at [174, 168] on input "checkbox" at bounding box center [175, 168] width 12 height 7
checkbox input "false"
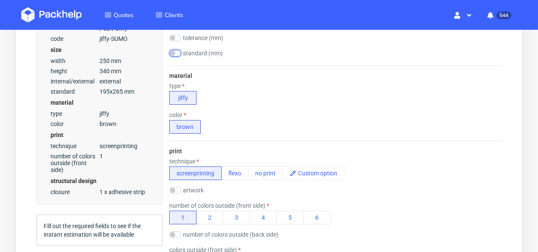
scroll to position [266, 0]
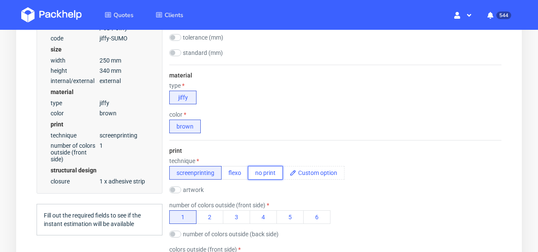
click at [264, 167] on button "no print" at bounding box center [265, 173] width 35 height 14
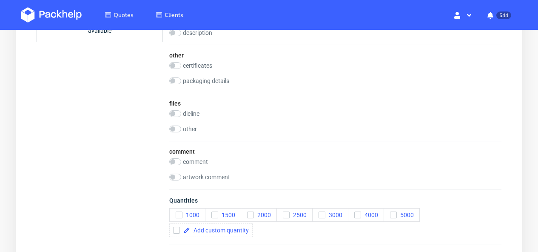
scroll to position [485, 0]
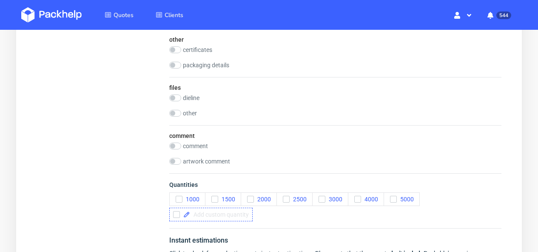
click at [244, 217] on span at bounding box center [219, 214] width 59 height 6
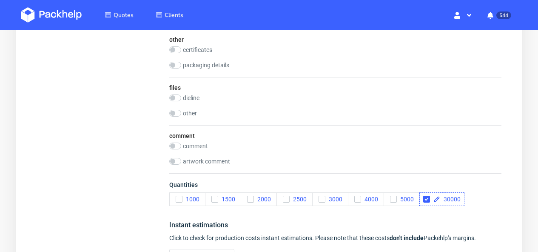
checkbox input "true"
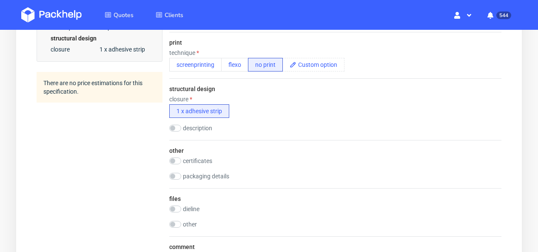
scroll to position [555, 0]
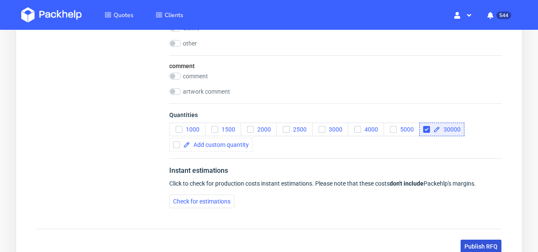
click at [489, 244] on span "Publish RFQ" at bounding box center [480, 246] width 33 height 6
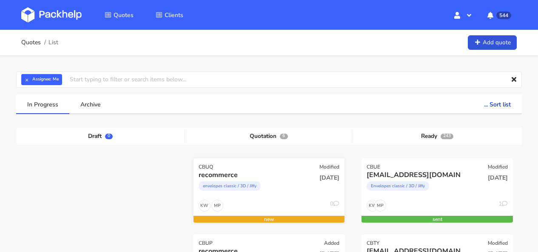
drag, startPoint x: 260, startPoint y: 169, endPoint x: 254, endPoint y: 168, distance: 5.6
click at [260, 169] on div "CBUQ Modified" at bounding box center [268, 164] width 151 height 12
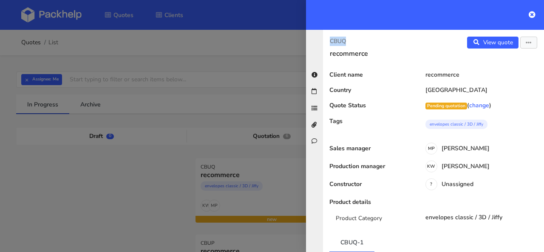
drag, startPoint x: 355, startPoint y: 42, endPoint x: 329, endPoint y: 40, distance: 26.4
click at [329, 41] on div "CBUQ recommerce" at bounding box center [378, 47] width 110 height 21
copy p "CBUQ"
drag, startPoint x: 531, startPoint y: 14, endPoint x: 523, endPoint y: 26, distance: 14.0
click at [531, 14] on icon at bounding box center [532, 14] width 7 height 7
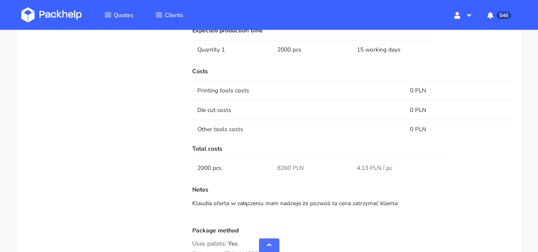
scroll to position [739, 0]
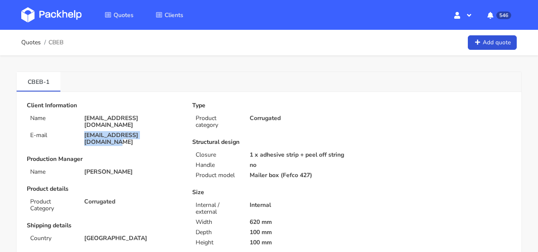
drag, startPoint x: 170, startPoint y: 130, endPoint x: 85, endPoint y: 127, distance: 85.0
click at [85, 132] on p "[EMAIL_ADDRESS][DOMAIN_NAME]" at bounding box center [132, 139] width 96 height 14
copy p "[EMAIL_ADDRESS][DOMAIN_NAME]"
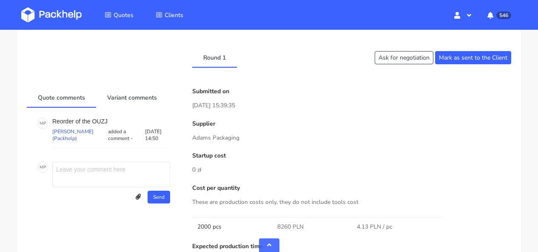
scroll to position [463, 0]
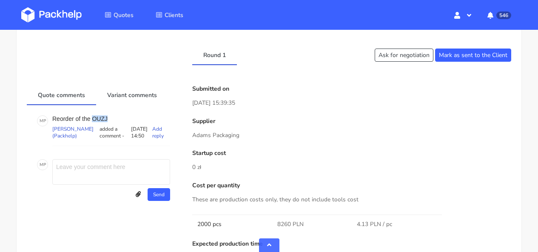
drag, startPoint x: 110, startPoint y: 119, endPoint x: 91, endPoint y: 119, distance: 18.3
click at [91, 119] on p "Reorder of the OUZJ" at bounding box center [111, 118] width 118 height 7
copy p "OUZJ"
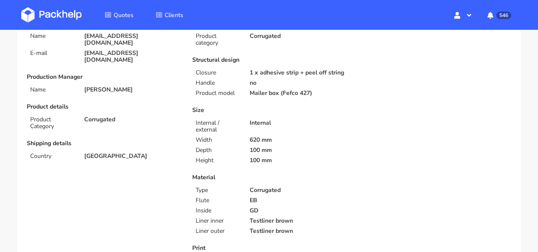
scroll to position [52, 0]
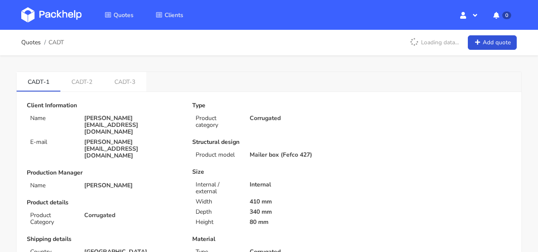
click at [76, 8] on img at bounding box center [51, 14] width 60 height 15
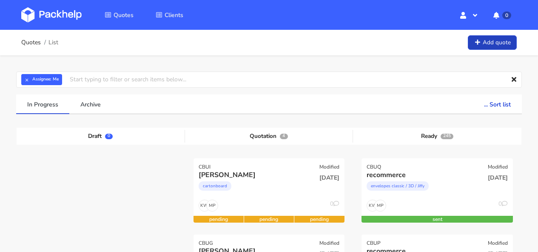
click at [487, 47] on link "Add quote" at bounding box center [491, 42] width 49 height 15
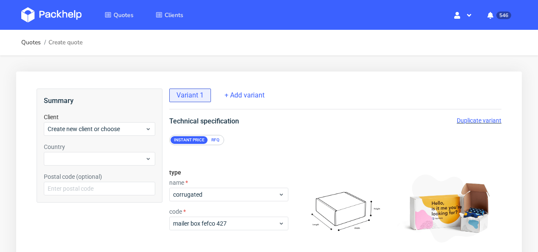
click at [91, 136] on div "Summary Client Create new client or choose Country Postal code (optional)" at bounding box center [100, 145] width 126 height 114
click at [91, 134] on div "Create new client or choose" at bounding box center [99, 129] width 111 height 14
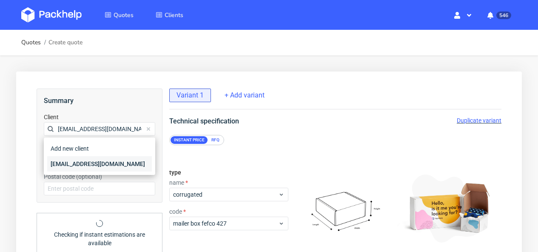
type input "[EMAIL_ADDRESS][DOMAIN_NAME]"
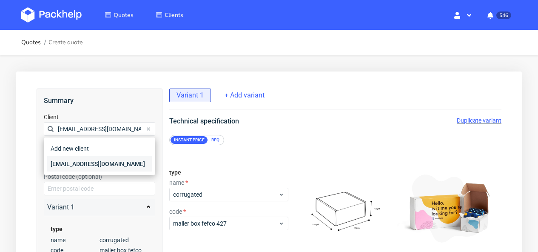
click at [89, 157] on div "[EMAIL_ADDRESS][DOMAIN_NAME]" at bounding box center [99, 163] width 105 height 15
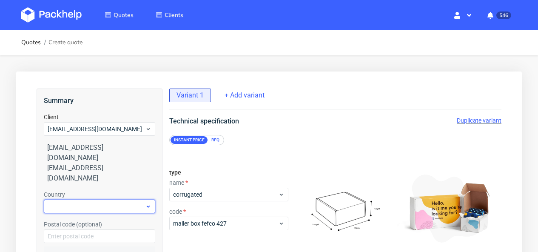
click at [85, 199] on div at bounding box center [99, 206] width 111 height 14
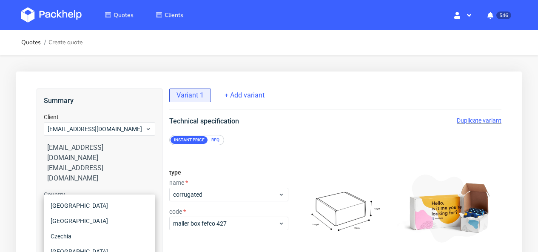
type input "h"
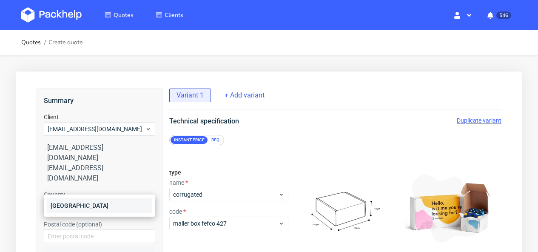
type input "spai"
click at [83, 205] on div "Spain" at bounding box center [99, 205] width 105 height 15
click at [211, 140] on div "RFQ" at bounding box center [215, 140] width 15 height 8
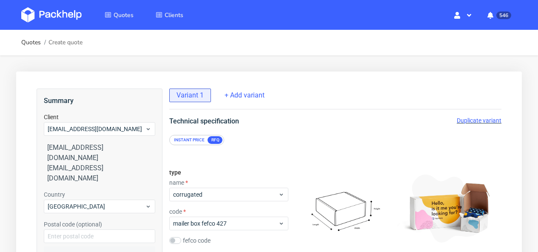
scroll to position [170, 0]
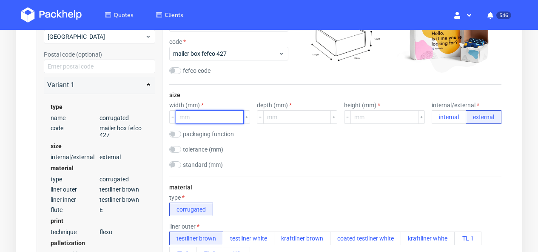
click at [194, 116] on input "number" at bounding box center [210, 117] width 68 height 14
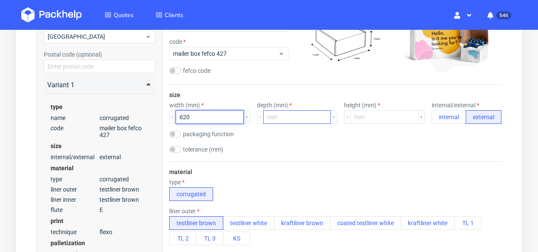
type input "620"
click at [273, 116] on input "number" at bounding box center [297, 117] width 68 height 14
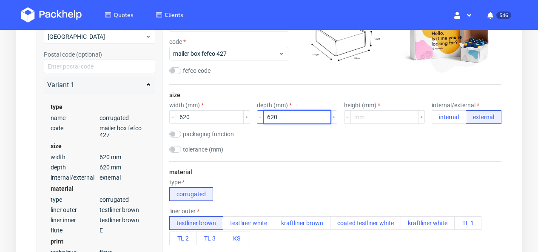
drag, startPoint x: 282, startPoint y: 117, endPoint x: 258, endPoint y: 117, distance: 24.2
click at [258, 117] on div "620" at bounding box center [297, 117] width 81 height 14
type input "200"
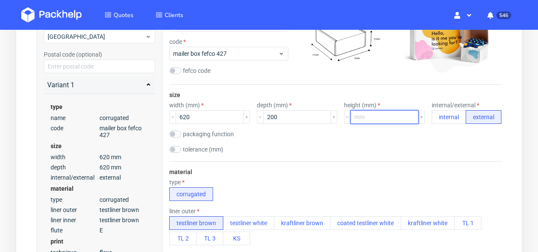
click at [361, 117] on input "number" at bounding box center [384, 117] width 68 height 14
type input "200"
click at [459, 113] on button "internal" at bounding box center [448, 117] width 34 height 14
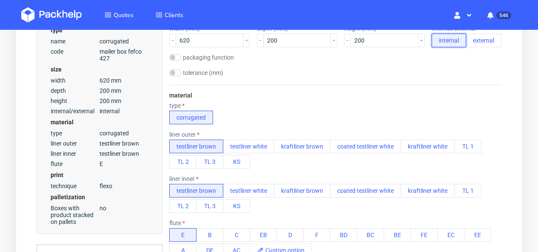
scroll to position [247, 0]
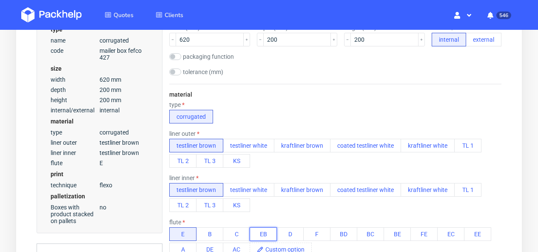
click at [262, 229] on button "EB" at bounding box center [262, 234] width 27 height 14
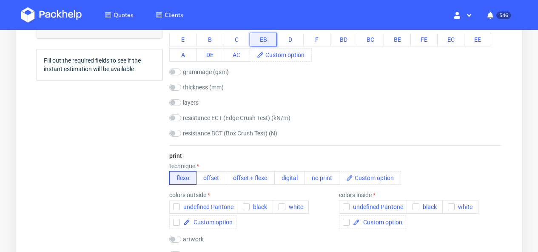
scroll to position [482, 0]
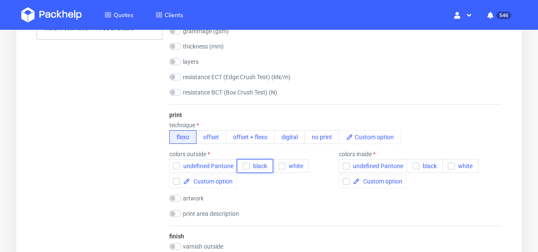
click at [259, 165] on span "black" at bounding box center [257, 165] width 17 height 7
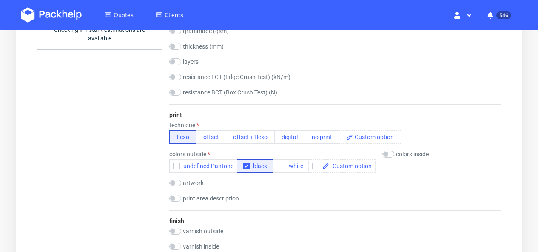
click at [278, 111] on div "print technique flexo offset offset + flexo digital no print colors outside und…" at bounding box center [335, 157] width 332 height 106
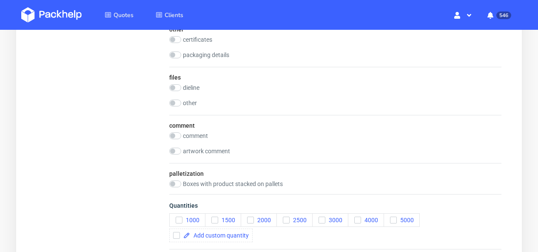
scroll to position [1008, 0]
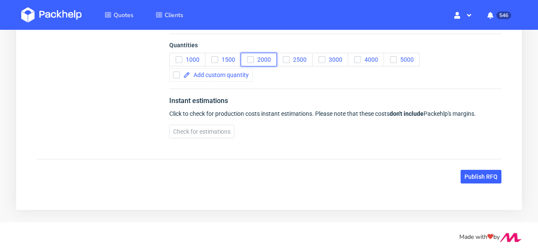
click at [269, 63] on button "2000" at bounding box center [259, 60] width 36 height 14
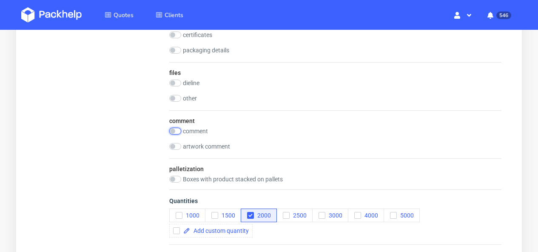
click at [178, 131] on input "checkbox" at bounding box center [175, 130] width 12 height 7
checkbox input "true"
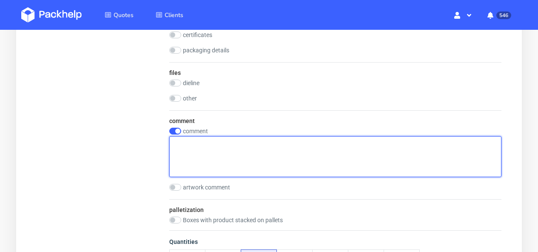
click at [213, 153] on textarea at bounding box center [335, 156] width 332 height 41
type textarea "1000 units shipped and 1000 units to the warehouse"
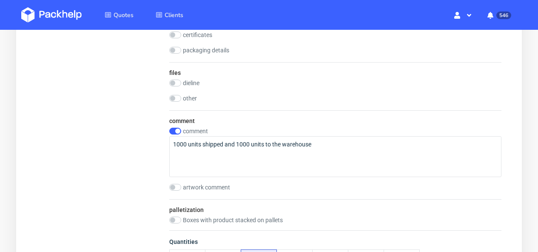
click at [246, 118] on div "comment comment 1000 units shipped and 1000 units to the warehouse artwork comm…" at bounding box center [335, 154] width 332 height 89
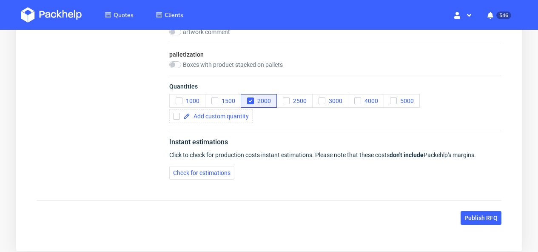
scroll to position [1049, 0]
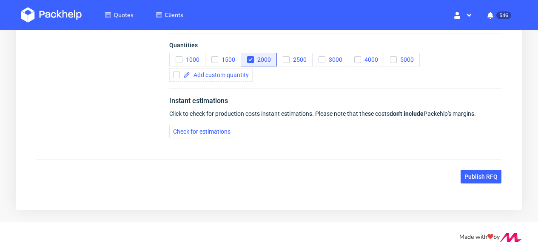
click at [482, 177] on span "Publish RFQ" at bounding box center [480, 176] width 33 height 6
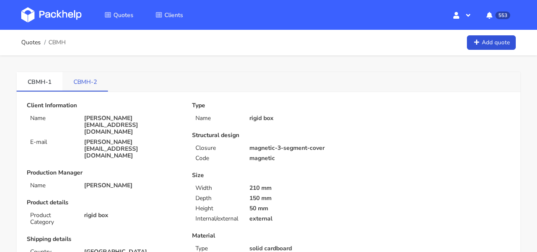
click at [93, 72] on link "CBMH-2" at bounding box center [84, 81] width 45 height 19
drag, startPoint x: 97, startPoint y: 80, endPoint x: 73, endPoint y: 81, distance: 24.7
click at [73, 81] on link "CBMH-2" at bounding box center [85, 81] width 46 height 19
copy link "CBMH-2"
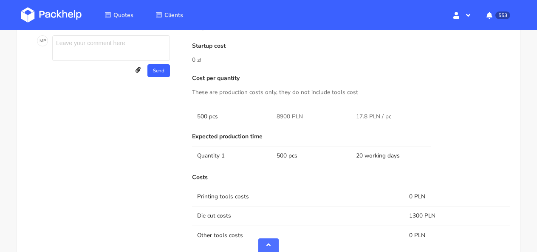
scroll to position [666, 0]
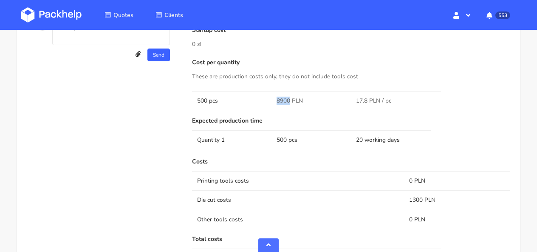
drag, startPoint x: 289, startPoint y: 99, endPoint x: 272, endPoint y: 100, distance: 16.6
click at [273, 100] on td "8900 PLN" at bounding box center [311, 100] width 79 height 19
copy span "8900"
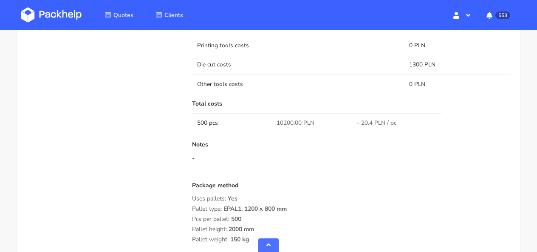
scroll to position [802, 0]
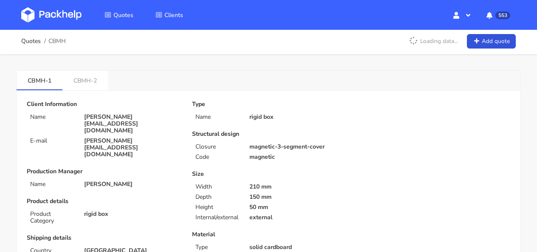
scroll to position [2, 0]
click at [85, 71] on link "CBMH-2" at bounding box center [84, 79] width 45 height 19
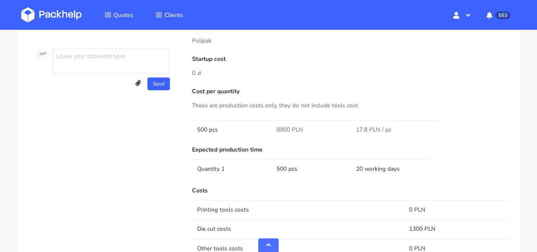
scroll to position [754, 0]
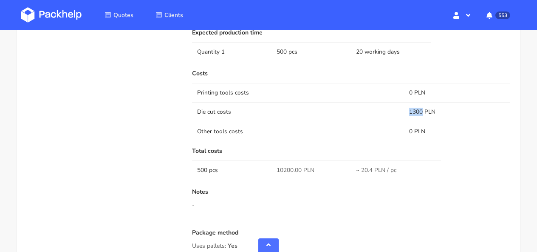
drag, startPoint x: 422, startPoint y: 110, endPoint x: 407, endPoint y: 111, distance: 15.7
click at [407, 111] on td "1300 PLN" at bounding box center [457, 111] width 106 height 19
copy td "1300"
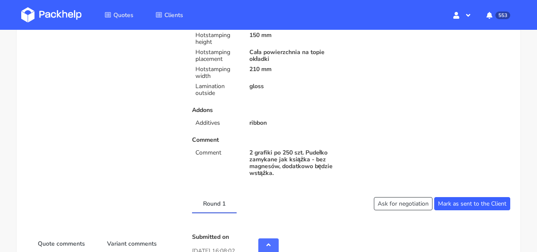
scroll to position [388, 0]
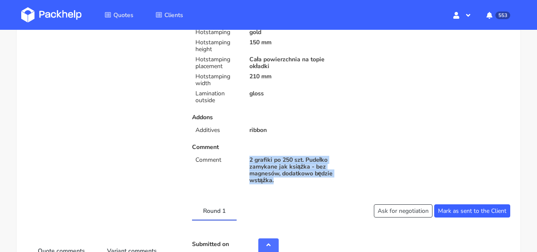
drag, startPoint x: 248, startPoint y: 158, endPoint x: 276, endPoint y: 182, distance: 37.4
click at [276, 182] on div "2 grafiki po 250 szt. Pudełko zamykane jak książka - bez magnesów, dodatkowo bę…" at bounding box center [298, 169] width 108 height 27
copy p "2 grafiki po 250 szt. Pudełko zamykane jak książka - bez magnesów, dodatkowo bę…"
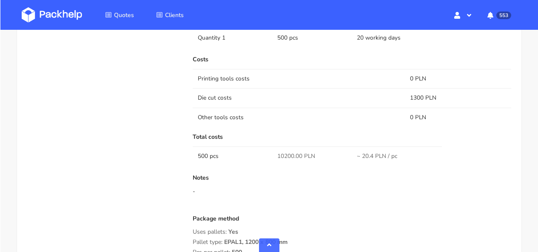
scroll to position [772, 0]
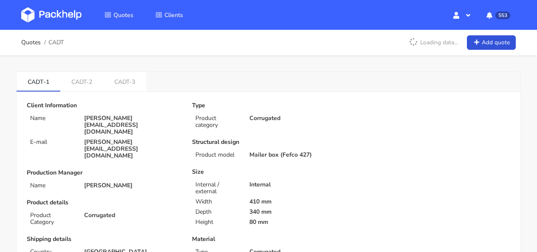
click at [76, 9] on img at bounding box center [51, 14] width 60 height 15
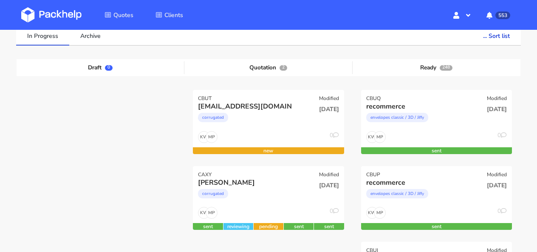
scroll to position [158, 0]
